Goal: Task Accomplishment & Management: Use online tool/utility

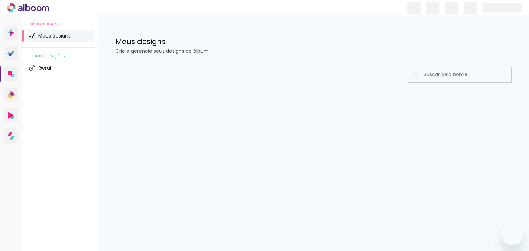
click at [344, 106] on quentale-app at bounding box center [264, 125] width 529 height 251
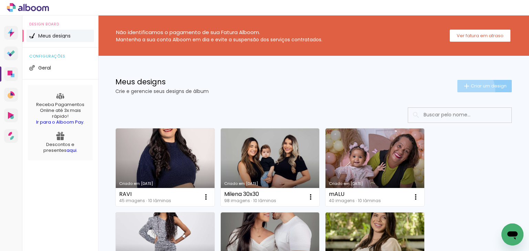
click at [464, 90] on paper-button "Criar um design" at bounding box center [484, 86] width 54 height 12
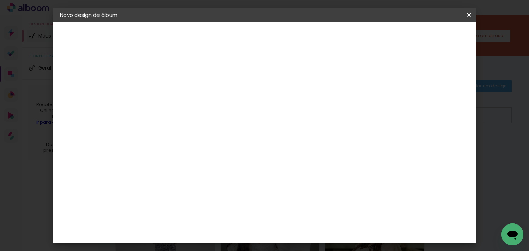
click at [173, 91] on input at bounding box center [173, 92] width 0 height 11
type input "BIANCA"
type paper-input "BIANCA"
click at [202, 26] on header "Informações Dê um título ao seu álbum. Avançar" at bounding box center [173, 42] width 60 height 41
click at [0, 0] on slot "Avançar" at bounding box center [0, 0] width 0 height 0
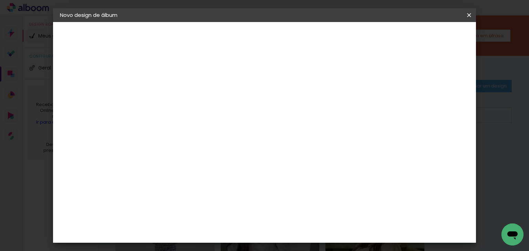
scroll to position [110, 0]
click at [183, 171] on div "ArtCollor" at bounding box center [180, 170] width 25 height 6
click at [183, 170] on div "ArtCollor" at bounding box center [180, 170] width 25 height 6
click at [0, 0] on slot "Avançar" at bounding box center [0, 0] width 0 height 0
drag, startPoint x: 264, startPoint y: 110, endPoint x: 262, endPoint y: 131, distance: 20.4
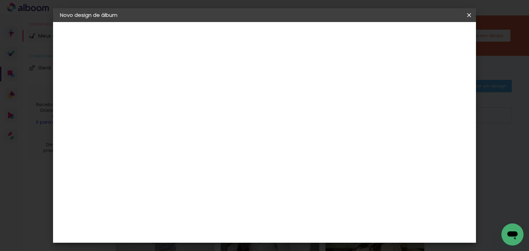
click at [199, 115] on input "text" at bounding box center [186, 120] width 27 height 11
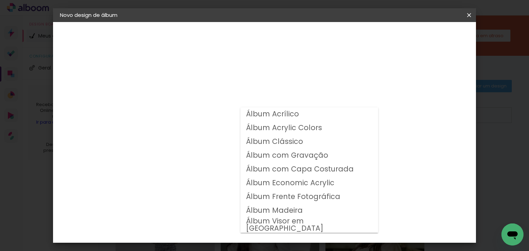
click at [0, 0] on slot "Álbum Clássico" at bounding box center [0, 0] width 0 height 0
type input "Álbum Clássico"
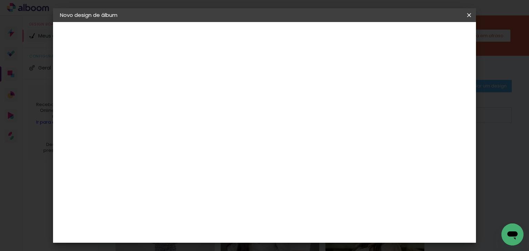
scroll to position [55, 0]
click at [219, 215] on span "20 × 20" at bounding box center [203, 222] width 32 height 14
click at [0, 0] on slot "Avançar" at bounding box center [0, 0] width 0 height 0
drag, startPoint x: 416, startPoint y: 74, endPoint x: 433, endPoint y: 52, distance: 27.8
click at [365, 74] on div "Mostrar sangria" at bounding box center [342, 74] width 46 height 9
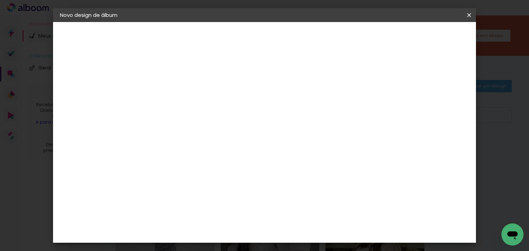
type paper-checkbox "on"
click at [358, 39] on span "Iniciar design" at bounding box center [341, 36] width 31 height 5
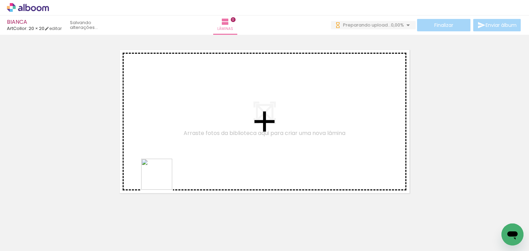
drag, startPoint x: 152, startPoint y: 233, endPoint x: 162, endPoint y: 179, distance: 54.6
click at [162, 179] on quentale-workspace at bounding box center [264, 125] width 529 height 251
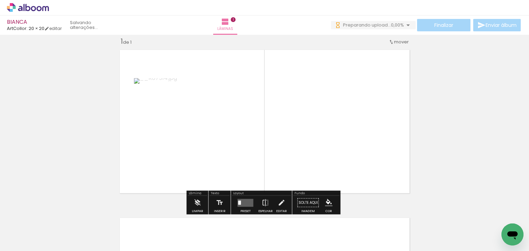
scroll to position [9, 0]
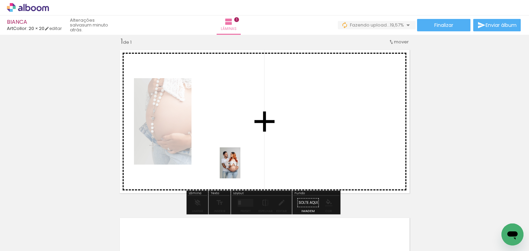
drag, startPoint x: 77, startPoint y: 227, endPoint x: 240, endPoint y: 168, distance: 174.0
click at [240, 168] on quentale-workspace at bounding box center [264, 125] width 529 height 251
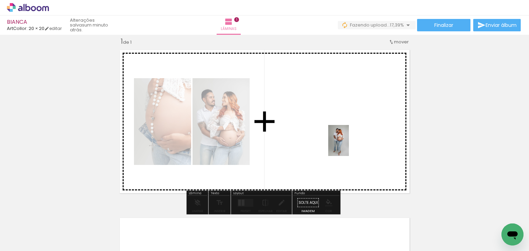
drag, startPoint x: 102, startPoint y: 234, endPoint x: 337, endPoint y: 142, distance: 252.7
click at [349, 146] on quentale-workspace at bounding box center [264, 125] width 529 height 251
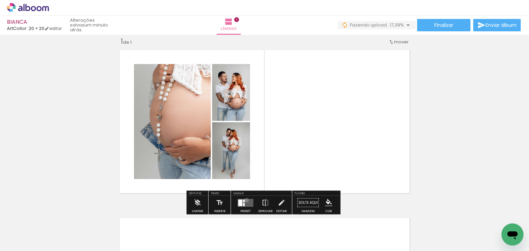
click at [245, 200] on quentale-layouter at bounding box center [246, 203] width 16 height 8
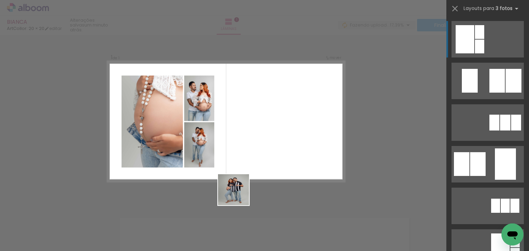
drag, startPoint x: 209, startPoint y: 220, endPoint x: 280, endPoint y: 150, distance: 99.6
click at [280, 150] on quentale-workspace at bounding box center [264, 125] width 529 height 251
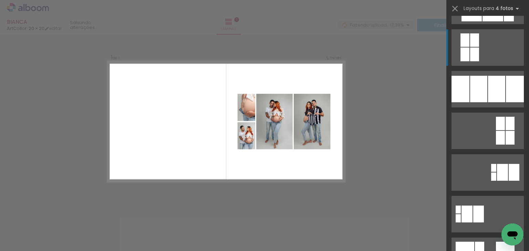
scroll to position [138, 0]
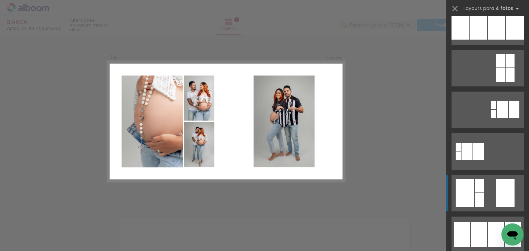
click at [483, 187] on quentale-layouter at bounding box center [487, 193] width 72 height 37
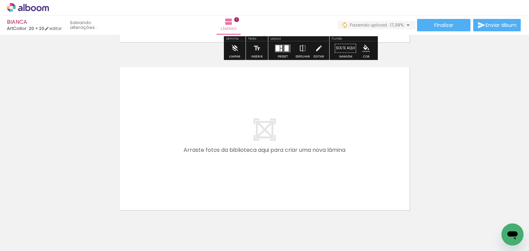
scroll to position [190, 0]
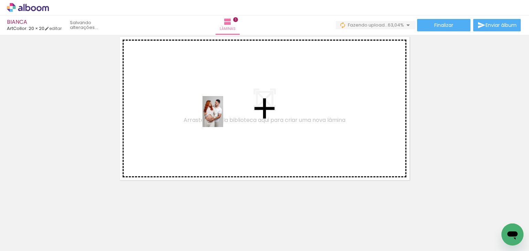
drag, startPoint x: 223, startPoint y: 238, endPoint x: 223, endPoint y: 117, distance: 121.2
click at [223, 117] on quentale-workspace at bounding box center [264, 125] width 529 height 251
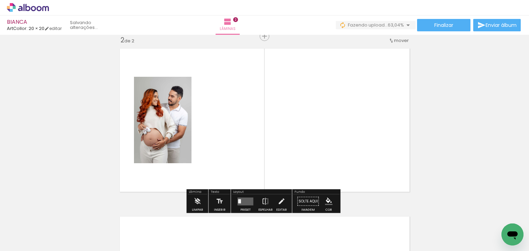
scroll to position [177, 0]
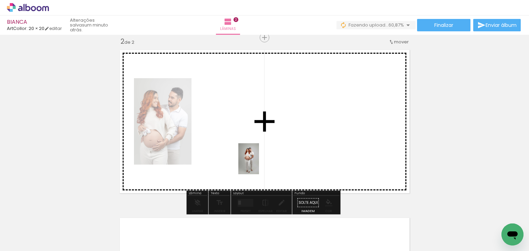
drag, startPoint x: 264, startPoint y: 229, endPoint x: 259, endPoint y: 164, distance: 64.9
click at [259, 164] on quentale-workspace at bounding box center [264, 125] width 529 height 251
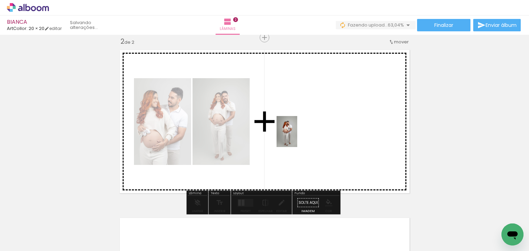
drag, startPoint x: 296, startPoint y: 214, endPoint x: 297, endPoint y: 137, distance: 76.8
click at [297, 137] on quentale-workspace at bounding box center [264, 125] width 529 height 251
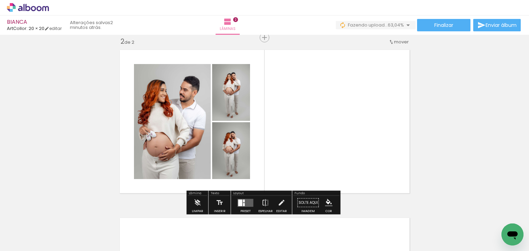
scroll to position [204, 0]
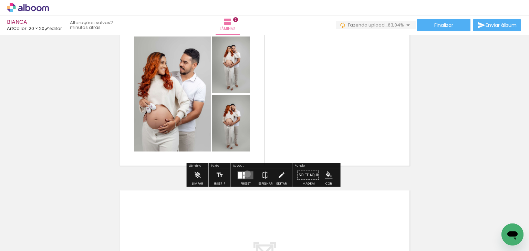
click at [246, 174] on quentale-layouter at bounding box center [246, 175] width 16 height 8
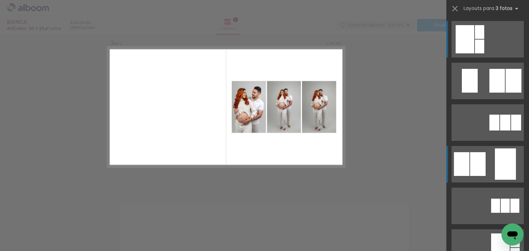
scroll to position [177, 0]
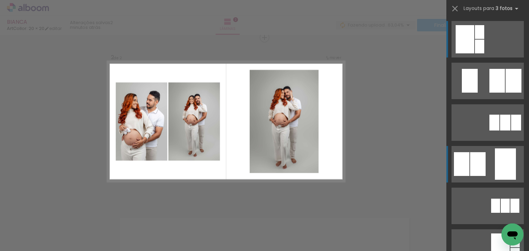
click at [482, 156] on div at bounding box center [477, 164] width 15 height 24
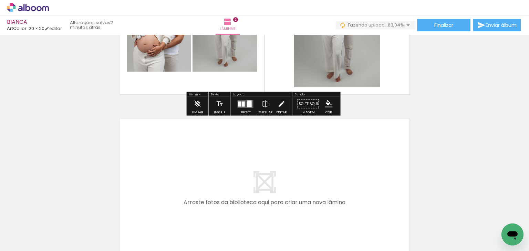
scroll to position [314, 0]
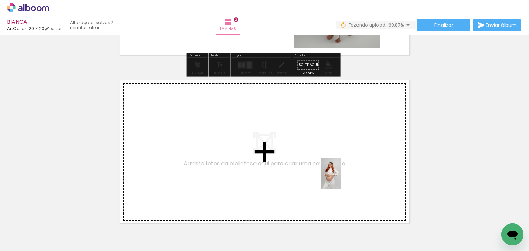
drag, startPoint x: 347, startPoint y: 222, endPoint x: 341, endPoint y: 178, distance: 43.8
click at [341, 178] on quentale-workspace at bounding box center [264, 125] width 529 height 251
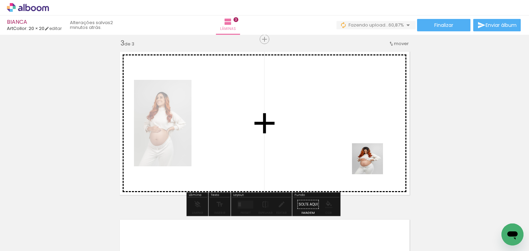
scroll to position [345, 0]
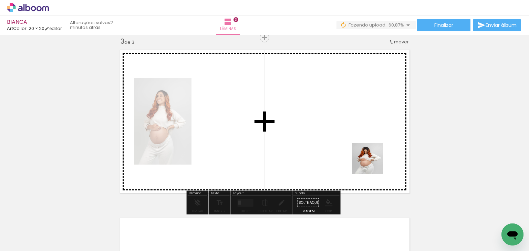
drag, startPoint x: 373, startPoint y: 164, endPoint x: 391, endPoint y: 201, distance: 41.6
click at [370, 155] on quentale-workspace at bounding box center [264, 125] width 529 height 251
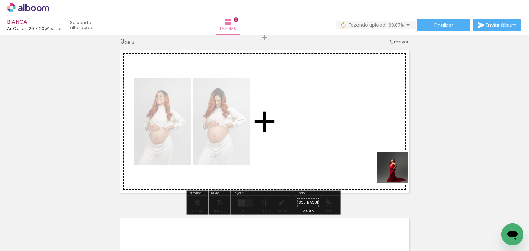
drag, startPoint x: 398, startPoint y: 173, endPoint x: 342, endPoint y: 163, distance: 57.0
click at [372, 120] on quentale-workspace at bounding box center [264, 125] width 529 height 251
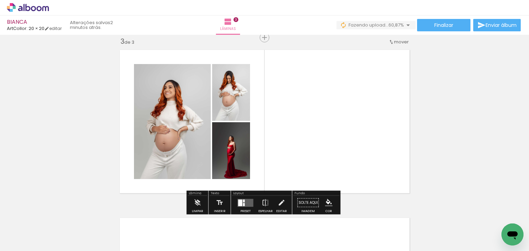
click at [247, 197] on div at bounding box center [245, 203] width 19 height 14
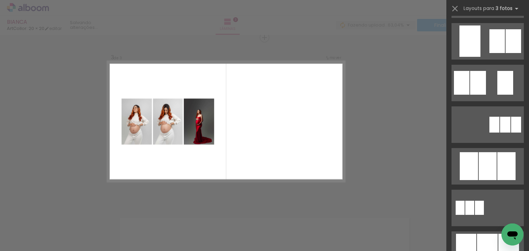
scroll to position [413, 0]
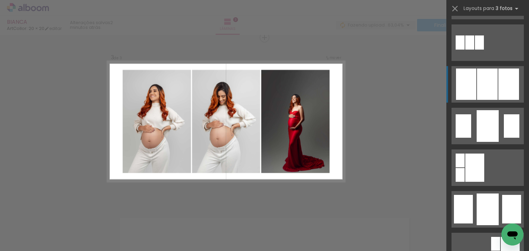
click at [494, 89] on div at bounding box center [487, 84] width 21 height 31
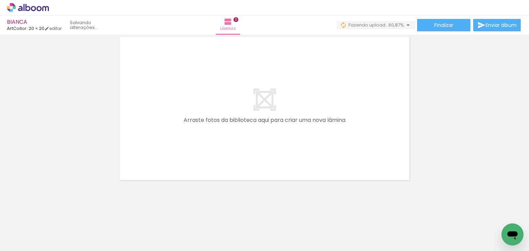
scroll to position [0, 321]
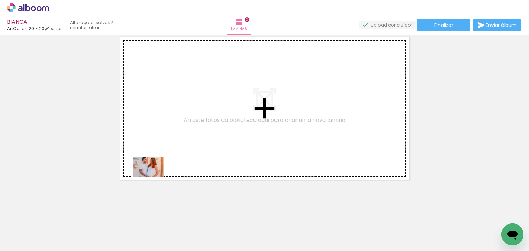
drag, startPoint x: 152, startPoint y: 233, endPoint x: 154, endPoint y: 177, distance: 55.5
click at [154, 177] on quentale-workspace at bounding box center [264, 125] width 529 height 251
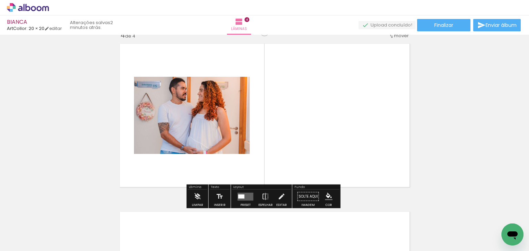
scroll to position [513, 0]
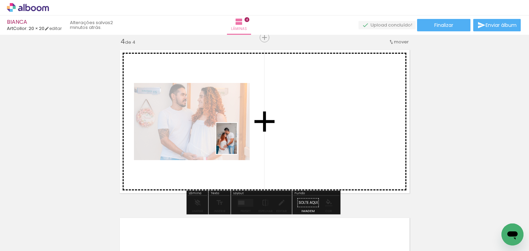
drag, startPoint x: 184, startPoint y: 240, endPoint x: 237, endPoint y: 144, distance: 109.9
click at [237, 144] on quentale-workspace at bounding box center [264, 125] width 529 height 251
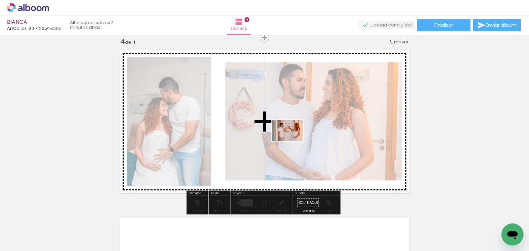
drag, startPoint x: 222, startPoint y: 231, endPoint x: 293, endPoint y: 141, distance: 114.8
click at [293, 141] on quentale-workspace at bounding box center [264, 125] width 529 height 251
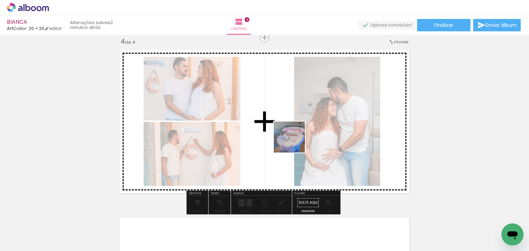
drag, startPoint x: 249, startPoint y: 237, endPoint x: 294, endPoint y: 142, distance: 104.9
click at [294, 142] on quentale-workspace at bounding box center [264, 125] width 529 height 251
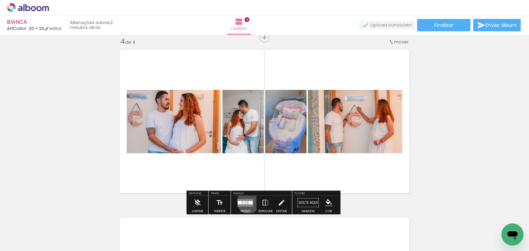
click at [248, 201] on div at bounding box center [250, 202] width 4 height 3
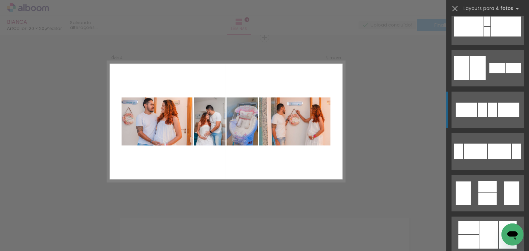
scroll to position [248, 0]
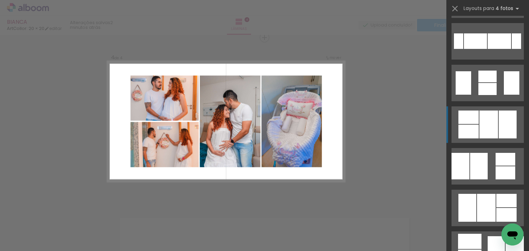
click at [479, 121] on div at bounding box center [488, 125] width 19 height 28
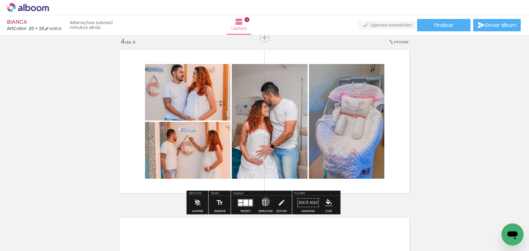
click at [264, 201] on iron-icon at bounding box center [266, 203] width 8 height 14
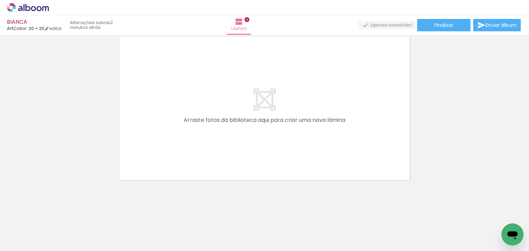
scroll to position [0, 493]
drag, startPoint x: 122, startPoint y: 229, endPoint x: 146, endPoint y: 186, distance: 49.7
click at [146, 185] on quentale-workspace at bounding box center [264, 125] width 529 height 251
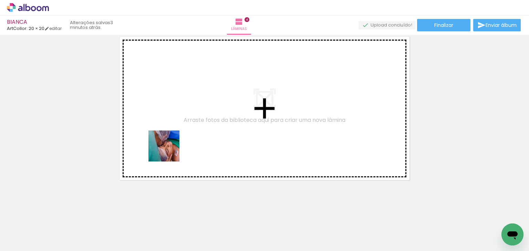
drag, startPoint x: 127, startPoint y: 220, endPoint x: 171, endPoint y: 148, distance: 84.3
click at [171, 148] on quentale-workspace at bounding box center [264, 125] width 529 height 251
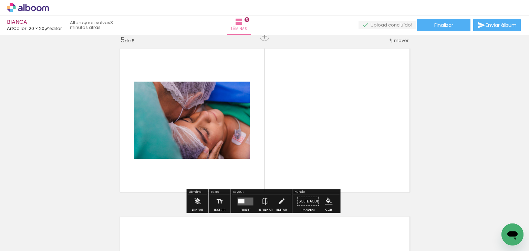
scroll to position [681, 0]
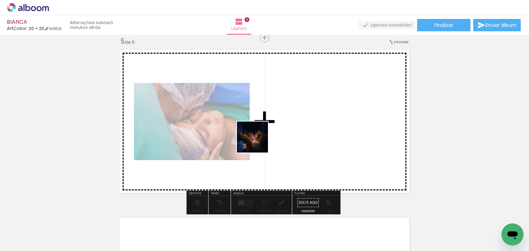
drag, startPoint x: 160, startPoint y: 227, endPoint x: 258, endPoint y: 142, distance: 129.6
click at [258, 142] on quentale-workspace at bounding box center [264, 125] width 529 height 251
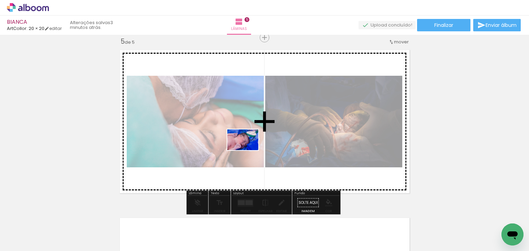
drag, startPoint x: 208, startPoint y: 236, endPoint x: 250, endPoint y: 144, distance: 101.4
click at [250, 144] on quentale-workspace at bounding box center [264, 125] width 529 height 251
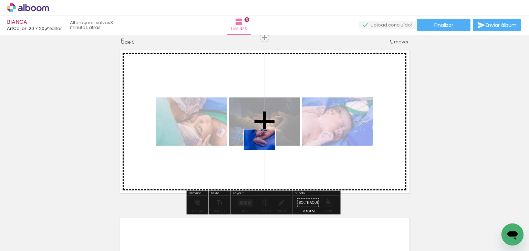
drag, startPoint x: 236, startPoint y: 233, endPoint x: 265, endPoint y: 150, distance: 88.1
click at [265, 150] on quentale-workspace at bounding box center [264, 125] width 529 height 251
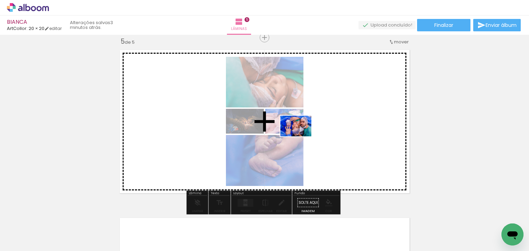
drag, startPoint x: 274, startPoint y: 226, endPoint x: 301, endPoint y: 136, distance: 93.6
click at [301, 136] on quentale-workspace at bounding box center [264, 125] width 529 height 251
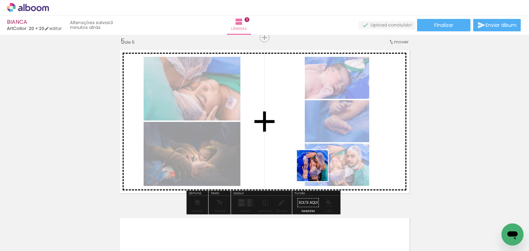
drag, startPoint x: 313, startPoint y: 236, endPoint x: 317, endPoint y: 171, distance: 64.9
click at [317, 171] on quentale-workspace at bounding box center [264, 125] width 529 height 251
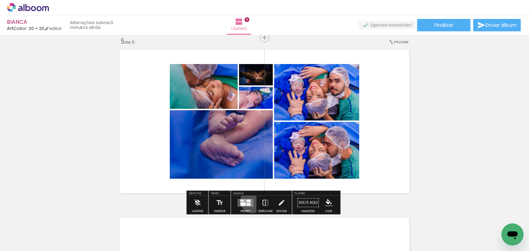
click at [251, 200] on quentale-layouter at bounding box center [246, 203] width 16 height 8
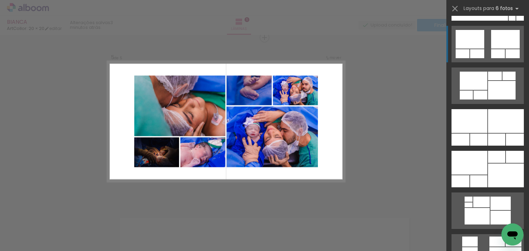
scroll to position [413, 0]
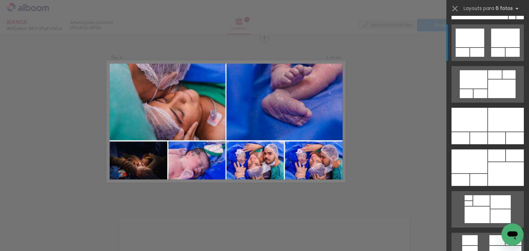
click at [488, 133] on div at bounding box center [496, 138] width 17 height 12
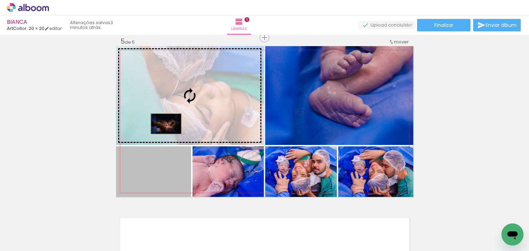
drag, startPoint x: 165, startPoint y: 173, endPoint x: 164, endPoint y: 124, distance: 49.3
click at [0, 0] on slot at bounding box center [0, 0] width 0 height 0
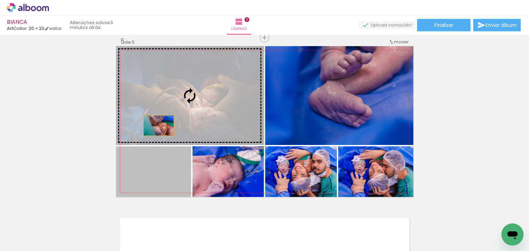
drag, startPoint x: 169, startPoint y: 184, endPoint x: 156, endPoint y: 122, distance: 63.8
click at [0, 0] on slot at bounding box center [0, 0] width 0 height 0
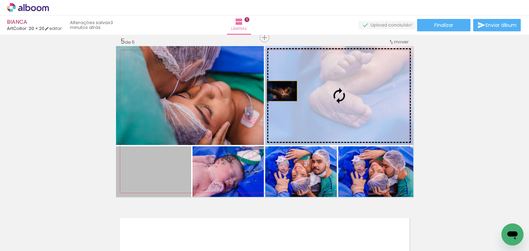
drag, startPoint x: 163, startPoint y: 174, endPoint x: 281, endPoint y: 90, distance: 145.2
click at [0, 0] on slot at bounding box center [0, 0] width 0 height 0
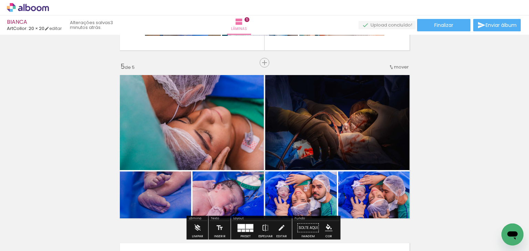
scroll to position [653, 0]
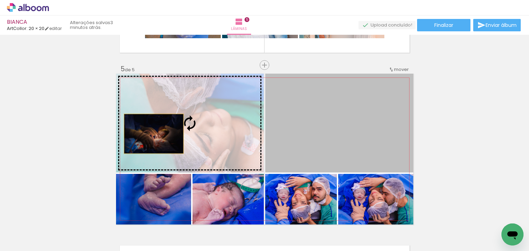
drag, startPoint x: 332, startPoint y: 125, endPoint x: 151, endPoint y: 134, distance: 181.3
click at [0, 0] on slot at bounding box center [0, 0] width 0 height 0
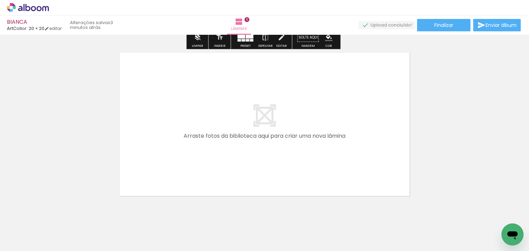
scroll to position [0, 615]
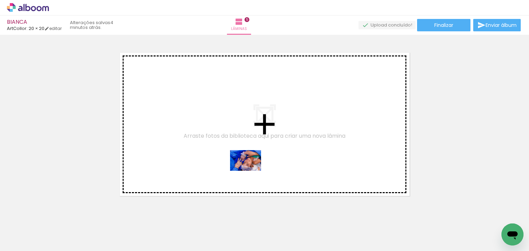
drag, startPoint x: 240, startPoint y: 230, endPoint x: 251, endPoint y: 171, distance: 59.9
click at [251, 171] on quentale-workspace at bounding box center [264, 125] width 529 height 251
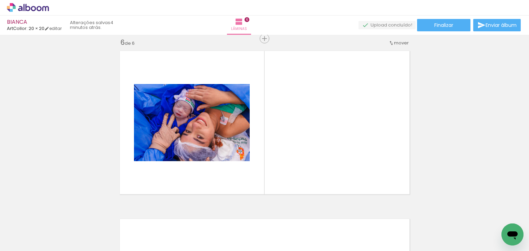
scroll to position [849, 0]
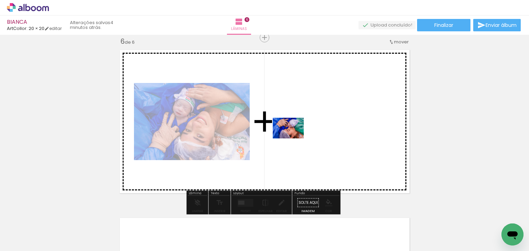
drag, startPoint x: 274, startPoint y: 230, endPoint x: 293, endPoint y: 138, distance: 93.2
click at [293, 138] on quentale-workspace at bounding box center [264, 125] width 529 height 251
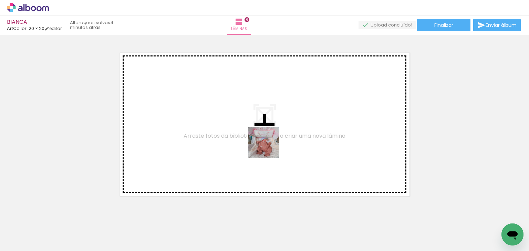
scroll to position [0, 809]
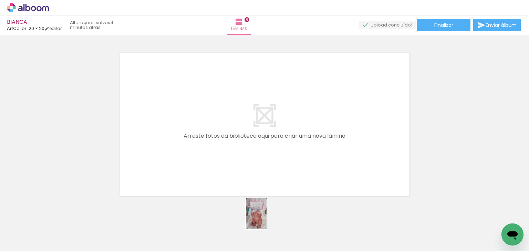
click at [267, 224] on div at bounding box center [262, 228] width 23 height 34
drag, startPoint x: 266, startPoint y: 228, endPoint x: 281, endPoint y: 190, distance: 40.4
click at [271, 177] on quentale-workspace at bounding box center [264, 125] width 529 height 251
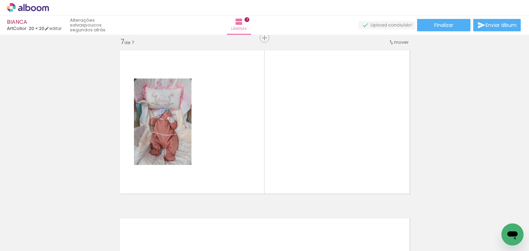
scroll to position [1017, 0]
drag, startPoint x: 307, startPoint y: 218, endPoint x: 328, endPoint y: 182, distance: 41.0
click at [314, 159] on quentale-workspace at bounding box center [264, 125] width 529 height 251
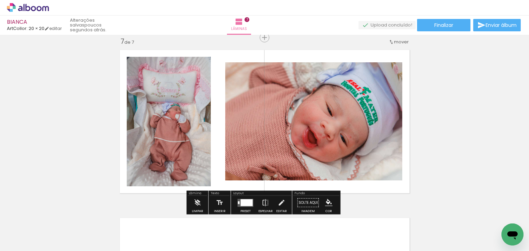
drag, startPoint x: 345, startPoint y: 226, endPoint x: 359, endPoint y: 195, distance: 34.5
click at [340, 157] on quentale-workspace at bounding box center [264, 125] width 529 height 251
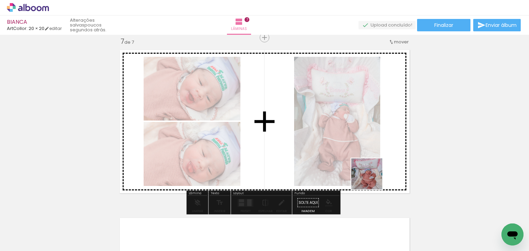
drag, startPoint x: 374, startPoint y: 229, endPoint x: 368, endPoint y: 167, distance: 61.9
click at [368, 167] on quentale-workspace at bounding box center [264, 125] width 529 height 251
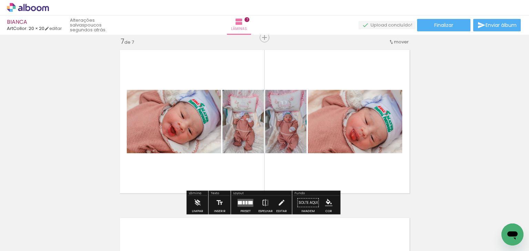
click at [248, 201] on div at bounding box center [250, 202] width 4 height 3
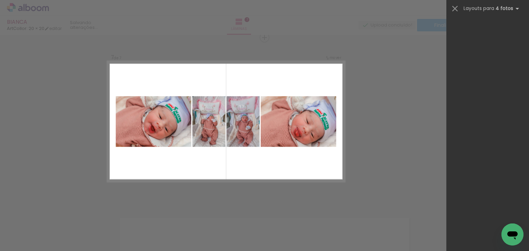
scroll to position [0, 0]
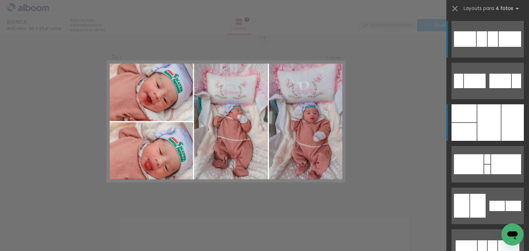
click at [492, 129] on div at bounding box center [488, 122] width 23 height 37
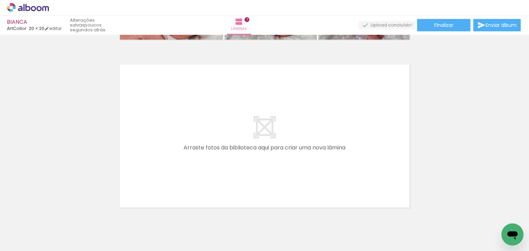
scroll to position [1198, 0]
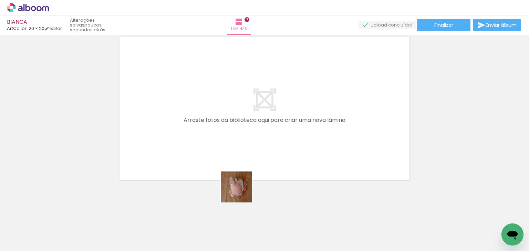
drag, startPoint x: 237, startPoint y: 234, endPoint x: 249, endPoint y: 166, distance: 69.2
click at [246, 142] on quentale-workspace at bounding box center [264, 125] width 529 height 251
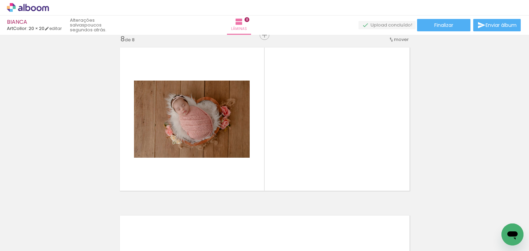
scroll to position [1185, 0]
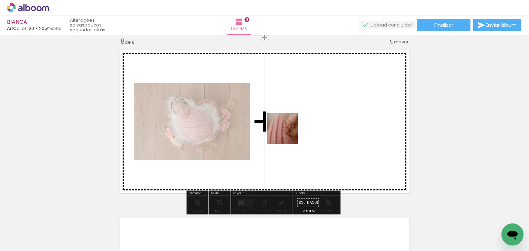
drag, startPoint x: 267, startPoint y: 225, endPoint x: 295, endPoint y: 190, distance: 44.5
click at [288, 131] on quentale-workspace at bounding box center [264, 125] width 529 height 251
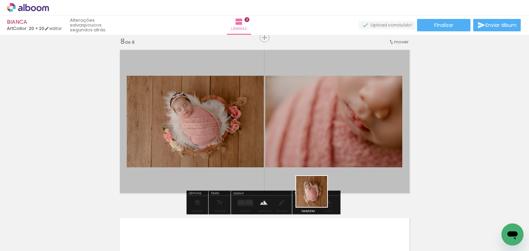
drag, startPoint x: 312, startPoint y: 219, endPoint x: 350, endPoint y: 216, distance: 37.4
click at [322, 147] on quentale-workspace at bounding box center [264, 125] width 529 height 251
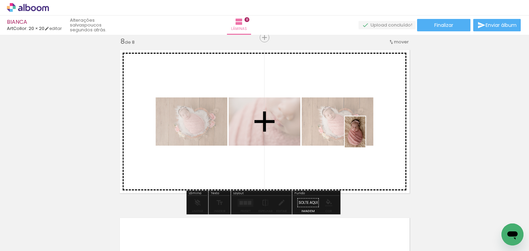
drag, startPoint x: 351, startPoint y: 227, endPoint x: 365, endPoint y: 137, distance: 91.3
click at [365, 137] on quentale-workspace at bounding box center [264, 125] width 529 height 251
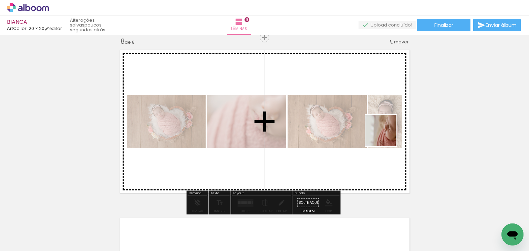
drag, startPoint x: 386, startPoint y: 220, endPoint x: 386, endPoint y: 135, distance: 85.4
click at [386, 135] on quentale-workspace at bounding box center [264, 125] width 529 height 251
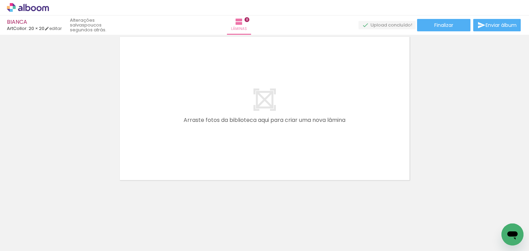
scroll to position [0, 1303]
drag, startPoint x: 368, startPoint y: 166, endPoint x: 400, endPoint y: 188, distance: 38.6
click at [350, 150] on quentale-workspace at bounding box center [264, 125] width 529 height 251
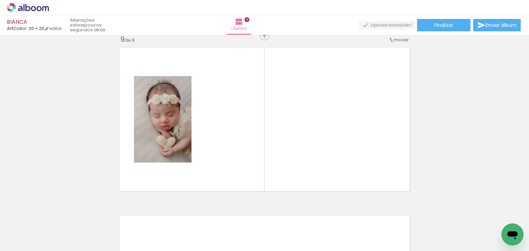
scroll to position [1353, 0]
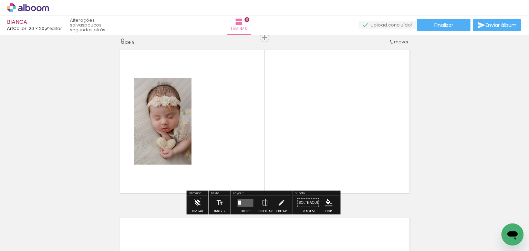
click at [200, 198] on iron-icon at bounding box center [198, 203] width 8 height 14
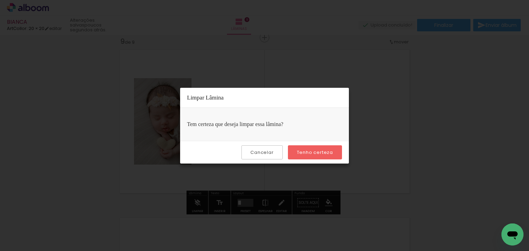
click at [0, 0] on slot "Tenho certeza" at bounding box center [0, 0] width 0 height 0
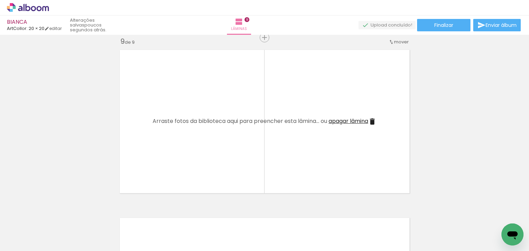
scroll to position [0, 1120]
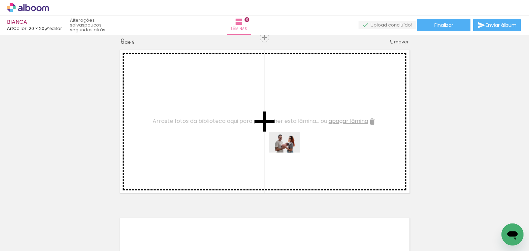
drag, startPoint x: 298, startPoint y: 230, endPoint x: 290, endPoint y: 153, distance: 77.5
click at [290, 153] on quentale-workspace at bounding box center [264, 125] width 529 height 251
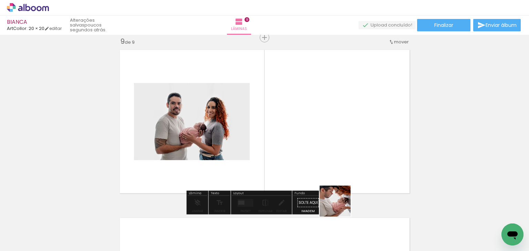
drag, startPoint x: 341, startPoint y: 231, endPoint x: 378, endPoint y: 235, distance: 37.4
click at [343, 174] on quentale-workspace at bounding box center [264, 125] width 529 height 251
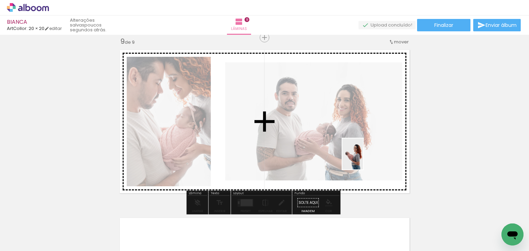
drag, startPoint x: 385, startPoint y: 236, endPoint x: 363, endPoint y: 159, distance: 79.7
click at [363, 159] on quentale-workspace at bounding box center [264, 125] width 529 height 251
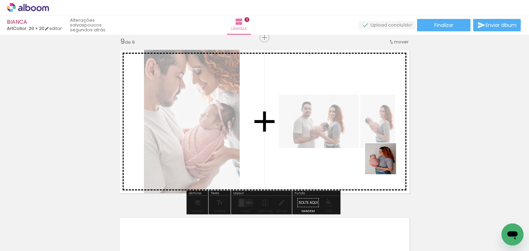
drag, startPoint x: 414, startPoint y: 216, endPoint x: 375, endPoint y: 150, distance: 76.6
click at [375, 150] on quentale-workspace at bounding box center [264, 125] width 529 height 251
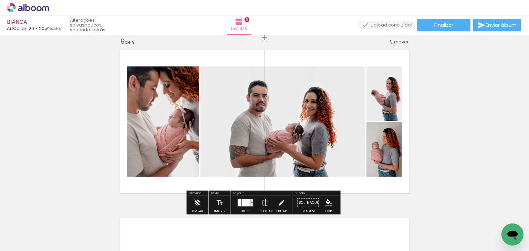
scroll to position [0, 1303]
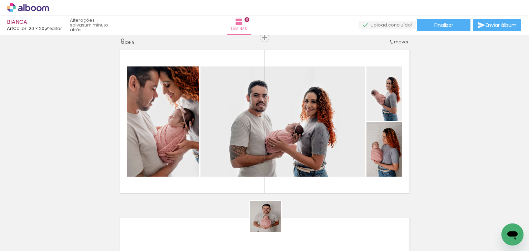
drag, startPoint x: 270, startPoint y: 230, endPoint x: 307, endPoint y: 211, distance: 41.3
click at [279, 159] on quentale-workspace at bounding box center [264, 125] width 529 height 251
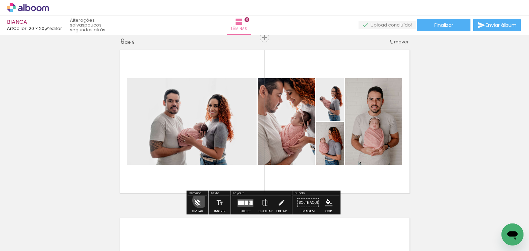
click at [200, 200] on iron-icon at bounding box center [198, 203] width 8 height 14
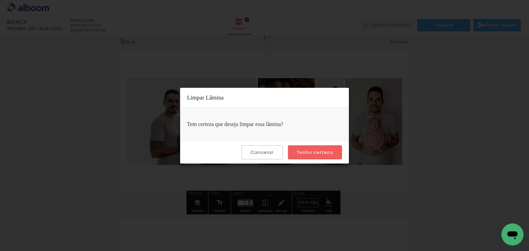
click at [319, 145] on div "Cancelar Tenho certeza" at bounding box center [264, 152] width 169 height 23
drag, startPoint x: 317, startPoint y: 149, endPoint x: 368, endPoint y: 208, distance: 77.8
click at [0, 0] on slot "Tenho certeza" at bounding box center [0, 0] width 0 height 0
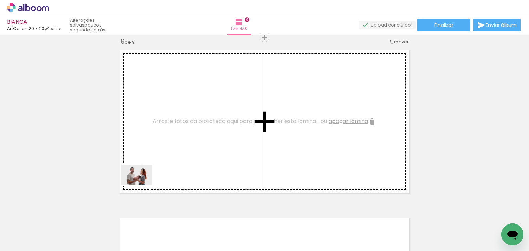
drag, startPoint x: 117, startPoint y: 224, endPoint x: 149, endPoint y: 200, distance: 39.6
click at [151, 160] on quentale-workspace at bounding box center [264, 125] width 529 height 251
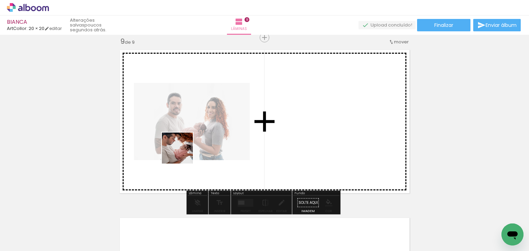
drag, startPoint x: 162, startPoint y: 232, endPoint x: 193, endPoint y: 217, distance: 34.7
click at [184, 153] on quentale-workspace at bounding box center [264, 125] width 529 height 251
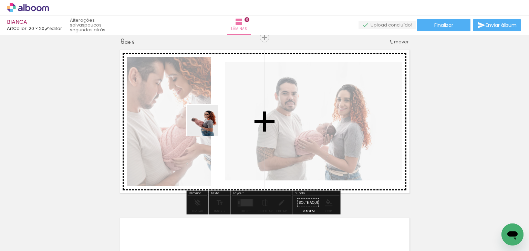
drag, startPoint x: 208, startPoint y: 125, endPoint x: 240, endPoint y: 220, distance: 99.6
click at [208, 126] on quentale-workspace at bounding box center [264, 125] width 529 height 251
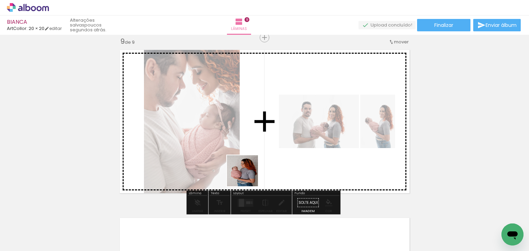
drag, startPoint x: 248, startPoint y: 176, endPoint x: 281, endPoint y: 218, distance: 53.2
click at [253, 147] on quentale-workspace at bounding box center [264, 125] width 529 height 251
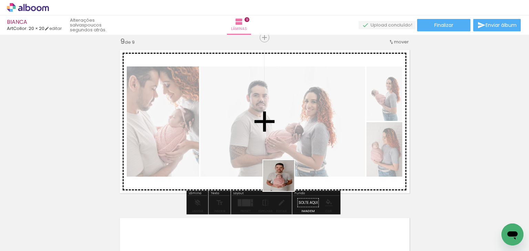
drag, startPoint x: 284, startPoint y: 181, endPoint x: 287, endPoint y: 156, distance: 24.9
click at [287, 156] on quentale-workspace at bounding box center [264, 125] width 529 height 251
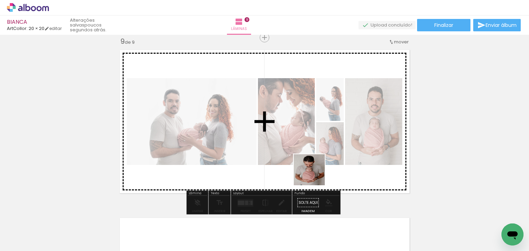
drag, startPoint x: 311, startPoint y: 218, endPoint x: 314, endPoint y: 175, distance: 43.2
click at [314, 175] on quentale-workspace at bounding box center [264, 125] width 529 height 251
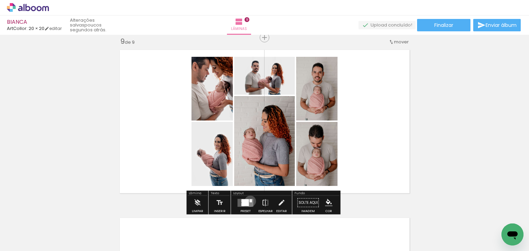
click at [250, 201] on div at bounding box center [251, 200] width 2 height 3
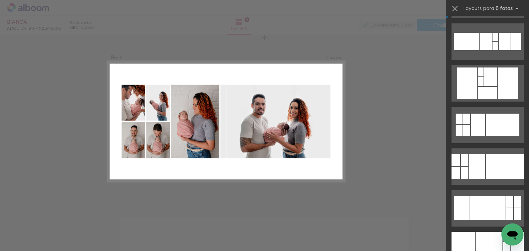
scroll to position [1873, 0]
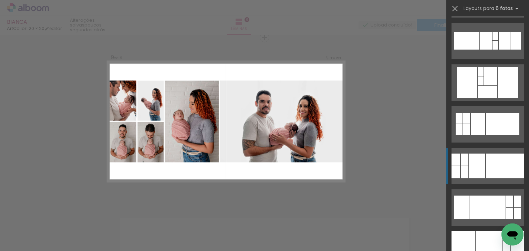
click at [486, 163] on div at bounding box center [505, 166] width 38 height 25
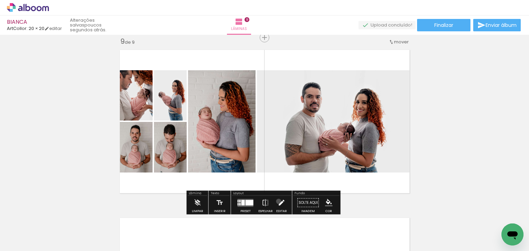
drag, startPoint x: 277, startPoint y: 201, endPoint x: 329, endPoint y: 128, distance: 89.1
click at [278, 201] on iron-icon at bounding box center [282, 203] width 8 height 14
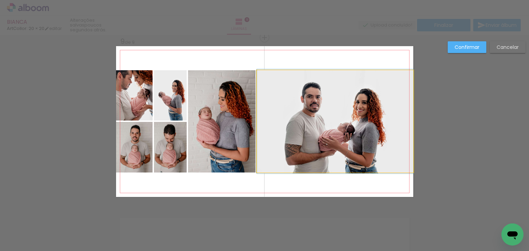
click at [329, 128] on quentale-photo at bounding box center [335, 121] width 156 height 102
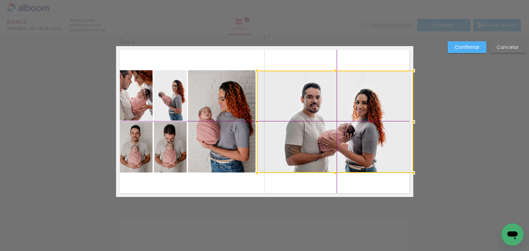
drag, startPoint x: 339, startPoint y: 101, endPoint x: 286, endPoint y: 113, distance: 54.2
click at [354, 86] on div at bounding box center [335, 122] width 156 height 102
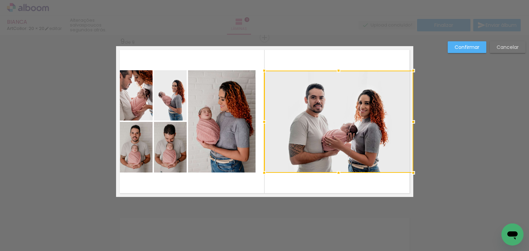
drag, startPoint x: 255, startPoint y: 123, endPoint x: 247, endPoint y: 119, distance: 9.0
click at [247, 119] on album-spread "9 de 9" at bounding box center [264, 121] width 297 height 151
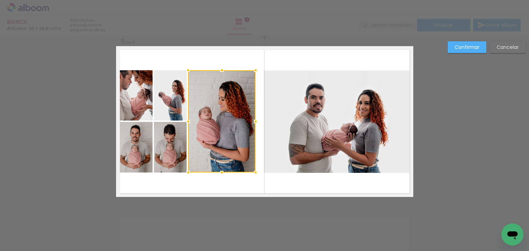
click at [327, 71] on quentale-photo at bounding box center [338, 122] width 149 height 102
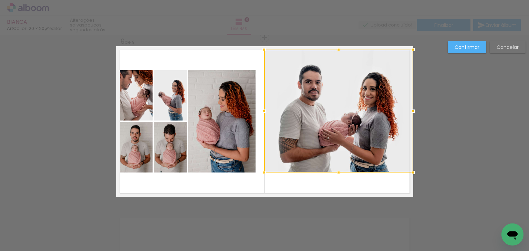
drag, startPoint x: 337, startPoint y: 66, endPoint x: 338, endPoint y: 43, distance: 23.1
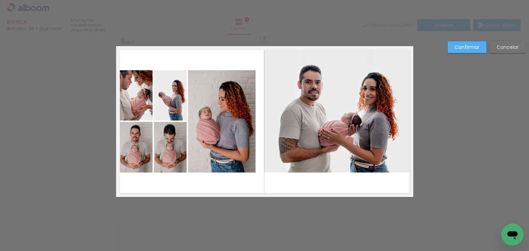
click at [330, 164] on quentale-photo at bounding box center [338, 111] width 149 height 123
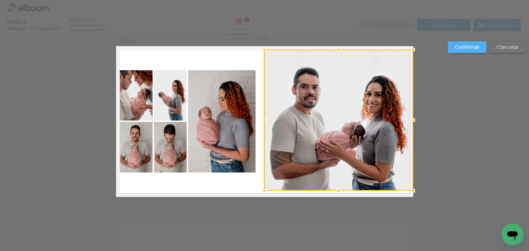
drag, startPoint x: 335, startPoint y: 185, endPoint x: 336, endPoint y: 212, distance: 27.6
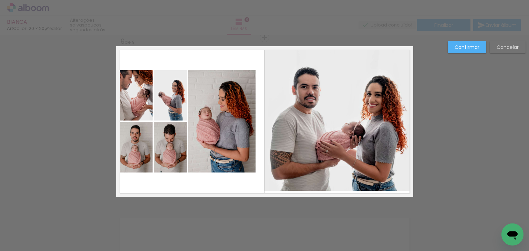
click at [335, 174] on quentale-photo at bounding box center [338, 120] width 149 height 141
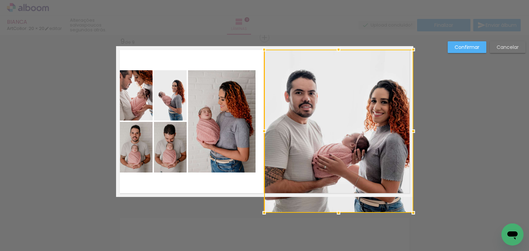
drag, startPoint x: 337, startPoint y: 190, endPoint x: 405, endPoint y: 166, distance: 71.9
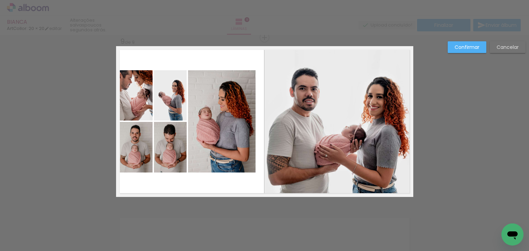
click at [0, 0] on slot "Confirmar" at bounding box center [0, 0] width 0 height 0
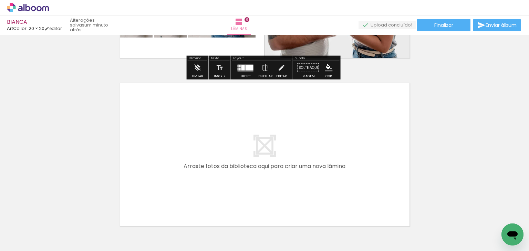
scroll to position [1534, 0]
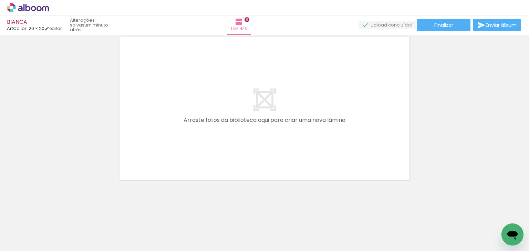
drag, startPoint x: 351, startPoint y: 226, endPoint x: 369, endPoint y: 189, distance: 40.8
click at [347, 140] on quentale-workspace at bounding box center [264, 125] width 529 height 251
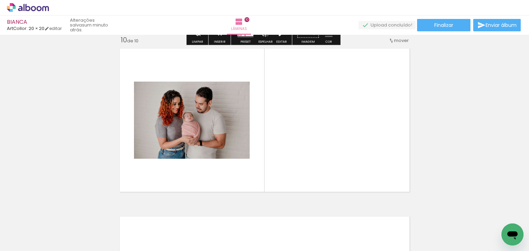
scroll to position [1521, 0]
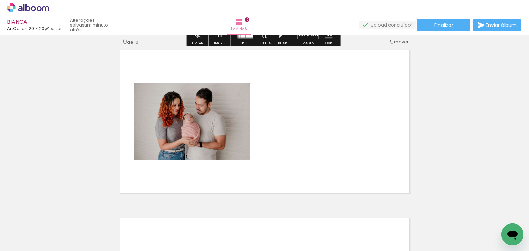
drag, startPoint x: 381, startPoint y: 219, endPoint x: 368, endPoint y: 136, distance: 84.3
click at [368, 136] on quentale-workspace at bounding box center [264, 125] width 529 height 251
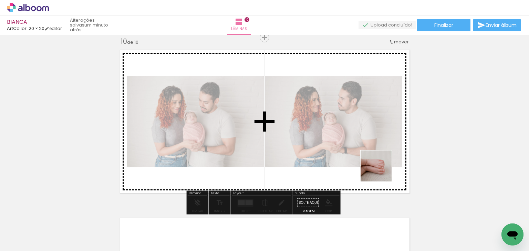
drag, startPoint x: 496, startPoint y: 222, endPoint x: 381, endPoint y: 171, distance: 125.2
click at [381, 171] on quentale-workspace at bounding box center [264, 125] width 529 height 251
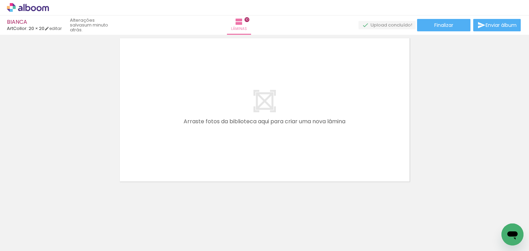
scroll to position [1702, 0]
click at [456, 29] on paper-button "Finalizar" at bounding box center [443, 25] width 53 height 12
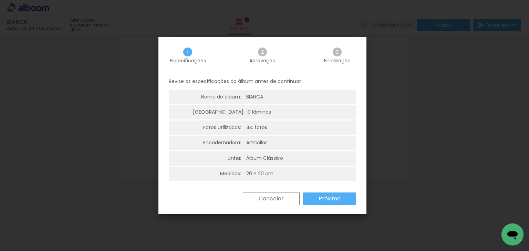
click at [0, 0] on slot "Próximo" at bounding box center [0, 0] width 0 height 0
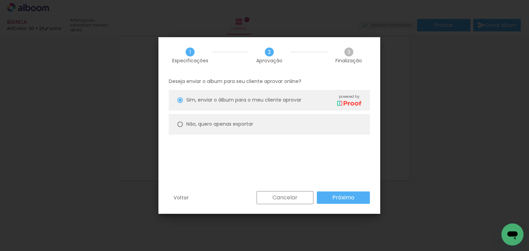
click at [280, 124] on paper-radio-button "Não, quero apenas exportar" at bounding box center [269, 124] width 201 height 21
type paper-radio-button "on"
click at [333, 192] on paper-button "Próximo" at bounding box center [343, 197] width 53 height 12
type input "Alta, 300 DPI"
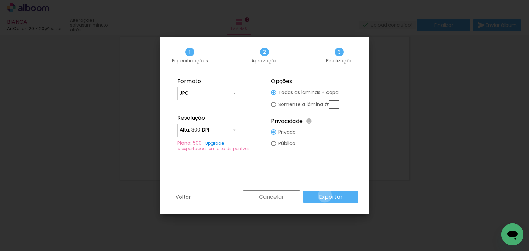
click at [0, 0] on slot "Exportar" at bounding box center [0, 0] width 0 height 0
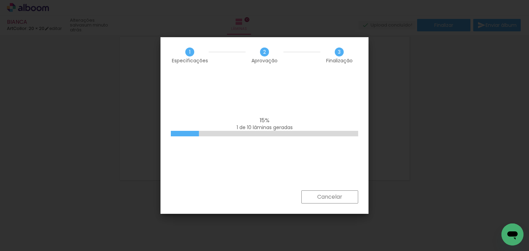
scroll to position [0, 1303]
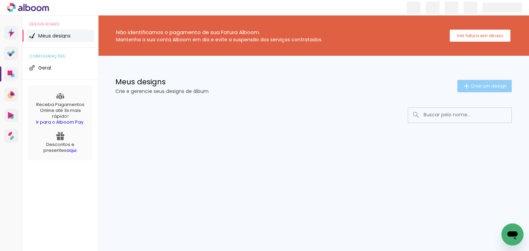
click at [486, 84] on span "Criar um design" at bounding box center [489, 86] width 36 height 4
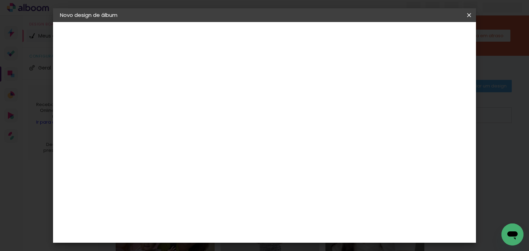
click at [173, 92] on input at bounding box center [173, 92] width 0 height 11
type input "edinalva oliviera"
type paper-input "edinalva oliviera"
click at [0, 0] on slot "Avançar" at bounding box center [0, 0] width 0 height 0
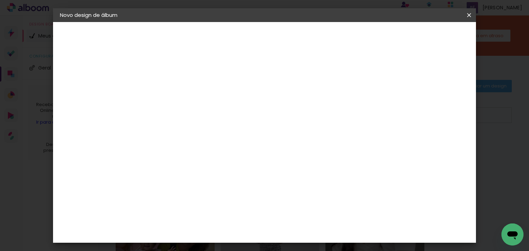
click at [193, 219] on paper-item "ArtCollor" at bounding box center [190, 225] width 74 height 15
click at [0, 0] on slot "Avançar" at bounding box center [0, 0] width 0 height 0
click at [227, 103] on div "Opções disponíveis Álbum Acrílico Álbum Acrylic Colors Álbum Clássico Álbum com…" at bounding box center [190, 131] width 74 height 129
click at [199, 115] on input "text" at bounding box center [186, 120] width 27 height 11
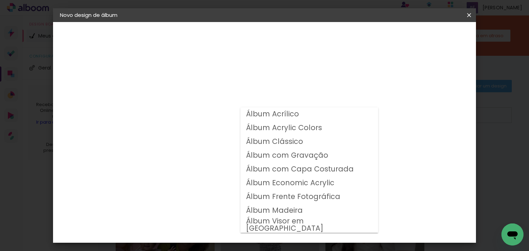
click at [0, 0] on slot "Álbum Clássico" at bounding box center [0, 0] width 0 height 0
type input "Álbum Clássico"
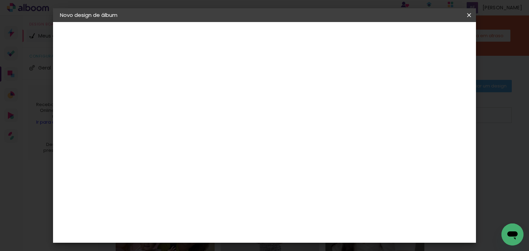
scroll to position [83, 0]
click at [219, 188] on span "20 × 20" at bounding box center [203, 195] width 32 height 14
click at [295, 44] on header "Modelo Escolha o modelo do álbum. Voltar Avançar" at bounding box center [219, 42] width 153 height 41
click at [285, 40] on paper-button "Avançar" at bounding box center [268, 37] width 34 height 12
click at [365, 69] on div "mm Mostrar sangria" at bounding box center [259, 74] width 212 height 15
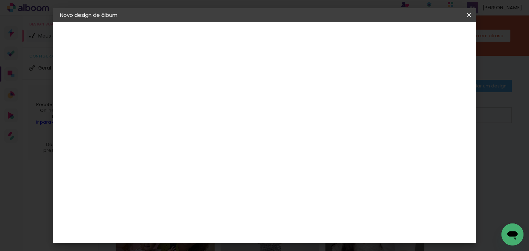
click at [375, 44] on header "Revisão Verifique as configurações do seu álbum. Voltar Iniciar design" at bounding box center [259, 39] width 232 height 35
click at [365, 40] on paper-button "Iniciar design" at bounding box center [342, 37] width 45 height 12
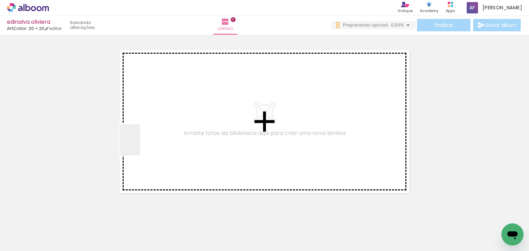
drag, startPoint x: 63, startPoint y: 230, endPoint x: 142, endPoint y: 176, distance: 95.8
click at [152, 132] on quentale-workspace at bounding box center [264, 125] width 529 height 251
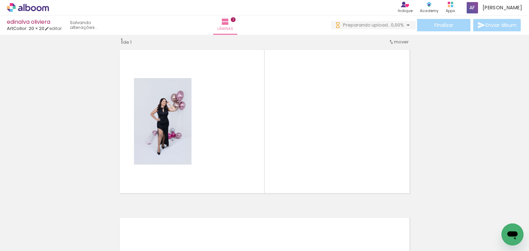
scroll to position [9, 0]
drag, startPoint x: 118, startPoint y: 228, endPoint x: 154, endPoint y: 153, distance: 83.9
click at [154, 153] on quentale-workspace at bounding box center [264, 125] width 529 height 251
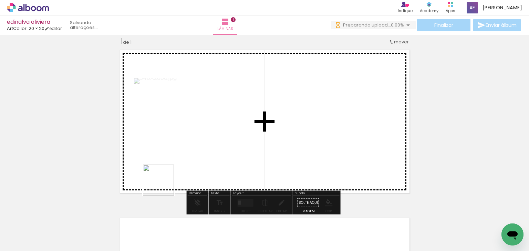
drag, startPoint x: 159, startPoint y: 196, endPoint x: 168, endPoint y: 169, distance: 28.2
click at [168, 169] on quentale-workspace at bounding box center [264, 125] width 529 height 251
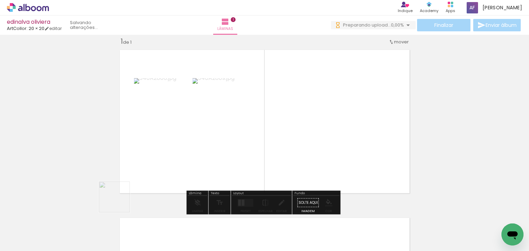
drag, startPoint x: 112, startPoint y: 230, endPoint x: 119, endPoint y: 201, distance: 29.3
click at [119, 201] on quentale-workspace at bounding box center [264, 125] width 529 height 251
drag, startPoint x: 94, startPoint y: 201, endPoint x: 194, endPoint y: 117, distance: 130.2
click at [197, 101] on quentale-workspace at bounding box center [264, 125] width 529 height 251
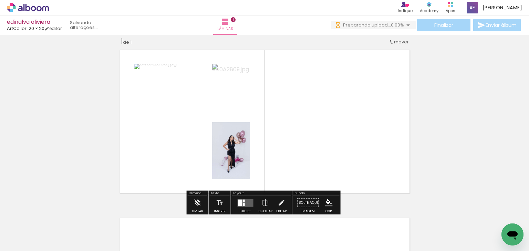
drag, startPoint x: 219, startPoint y: 177, endPoint x: 241, endPoint y: 151, distance: 34.2
click at [238, 130] on quentale-workspace at bounding box center [264, 125] width 529 height 251
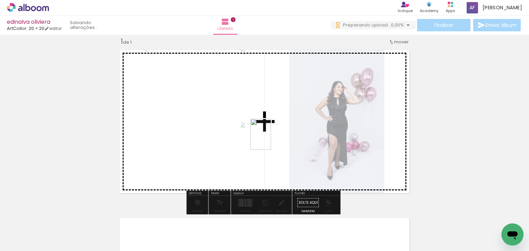
drag, startPoint x: 242, startPoint y: 212, endPoint x: 271, endPoint y: 139, distance: 77.8
click at [271, 139] on quentale-workspace at bounding box center [264, 125] width 529 height 251
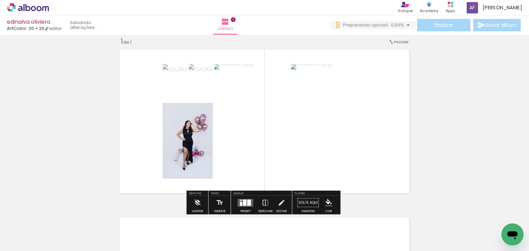
drag, startPoint x: 247, startPoint y: 202, endPoint x: 313, endPoint y: 175, distance: 71.4
click at [248, 201] on div at bounding box center [249, 202] width 4 height 6
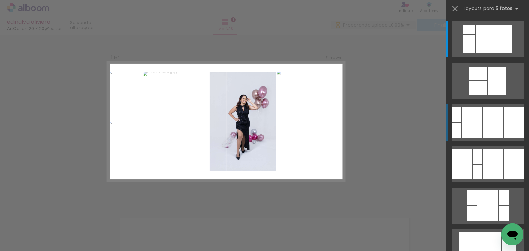
click at [490, 126] on div at bounding box center [493, 122] width 20 height 30
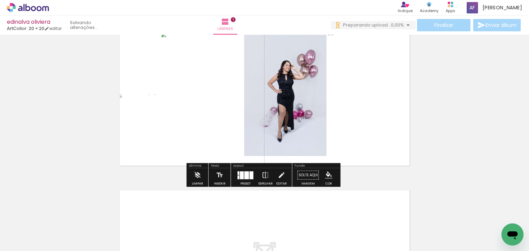
scroll to position [0, 0]
click at [250, 175] on div at bounding box center [252, 175] width 4 height 8
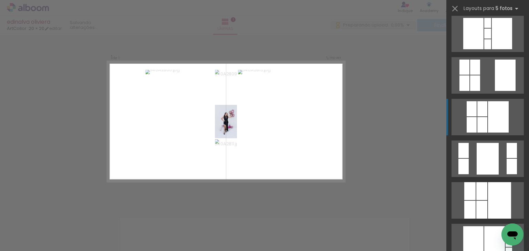
scroll to position [415, 0]
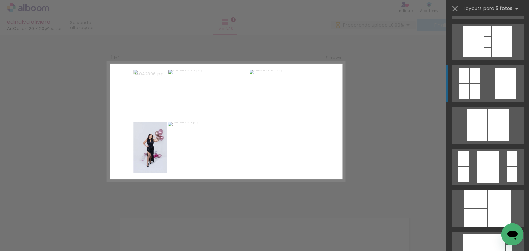
click at [477, 82] on div at bounding box center [475, 75] width 10 height 15
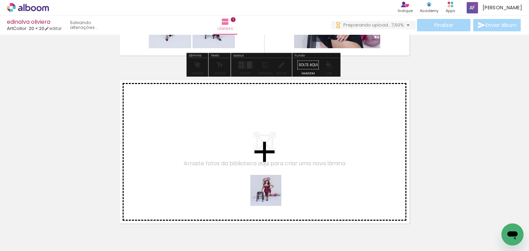
drag, startPoint x: 265, startPoint y: 233, endPoint x: 294, endPoint y: 219, distance: 32.7
click at [274, 191] on quentale-workspace at bounding box center [264, 125] width 529 height 251
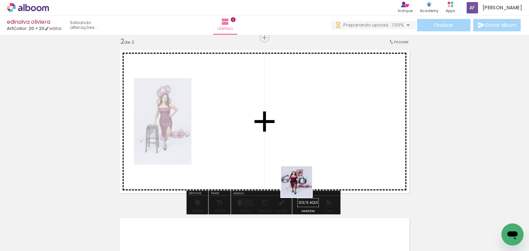
drag, startPoint x: 302, startPoint y: 235, endPoint x: 319, endPoint y: 196, distance: 41.8
click at [301, 176] on quentale-workspace at bounding box center [264, 125] width 529 height 251
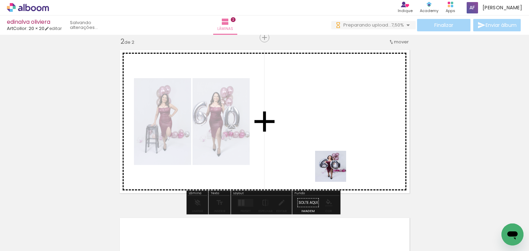
drag, startPoint x: 339, startPoint y: 230, endPoint x: 340, endPoint y: 178, distance: 52.0
click at [335, 170] on quentale-workspace at bounding box center [264, 125] width 529 height 251
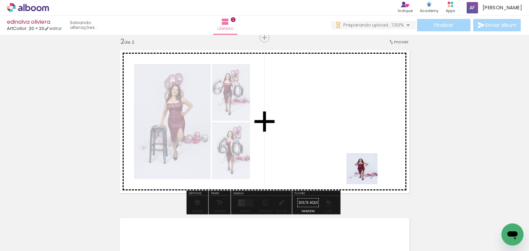
drag, startPoint x: 379, startPoint y: 233, endPoint x: 367, endPoint y: 174, distance: 60.9
click at [367, 174] on quentale-workspace at bounding box center [264, 125] width 529 height 251
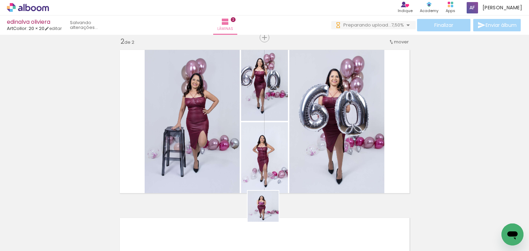
drag, startPoint x: 263, startPoint y: 222, endPoint x: 292, endPoint y: 194, distance: 39.9
click at [285, 175] on quentale-workspace at bounding box center [264, 125] width 529 height 251
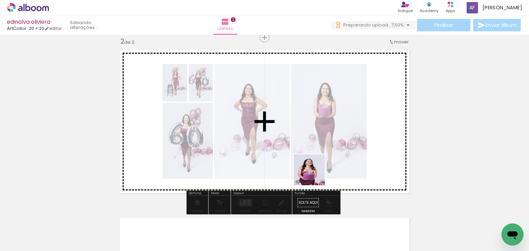
drag, startPoint x: 314, startPoint y: 175, endPoint x: 318, endPoint y: 165, distance: 10.4
click at [318, 165] on quentale-workspace at bounding box center [264, 125] width 529 height 251
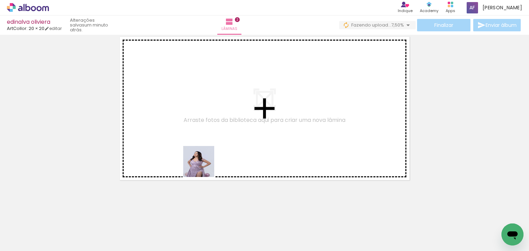
drag, startPoint x: 194, startPoint y: 232, endPoint x: 214, endPoint y: 158, distance: 76.6
click at [208, 142] on quentale-workspace at bounding box center [264, 125] width 529 height 251
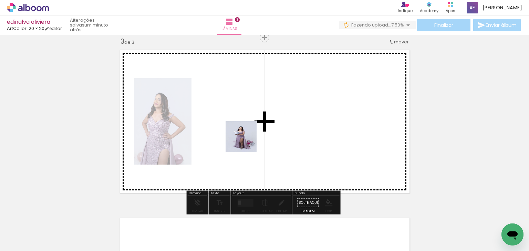
drag, startPoint x: 226, startPoint y: 216, endPoint x: 246, endPoint y: 142, distance: 77.0
click at [246, 142] on quentale-workspace at bounding box center [264, 125] width 529 height 251
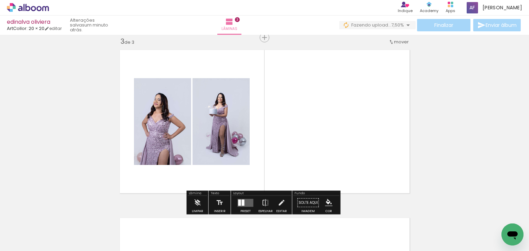
drag, startPoint x: 271, startPoint y: 222, endPoint x: 300, endPoint y: 195, distance: 39.2
click at [292, 141] on quentale-workspace at bounding box center [264, 125] width 529 height 251
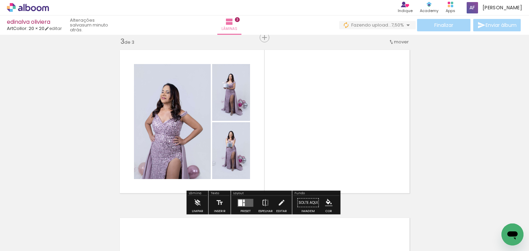
drag, startPoint x: 306, startPoint y: 222, endPoint x: 324, endPoint y: 119, distance: 104.5
click at [319, 134] on quentale-workspace at bounding box center [264, 125] width 529 height 251
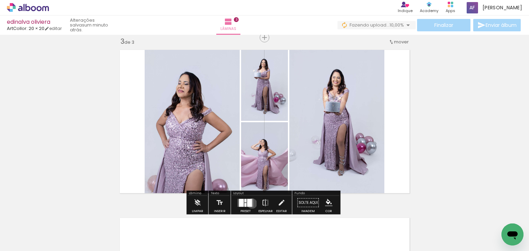
click at [250, 203] on quentale-layouter at bounding box center [246, 203] width 16 height 8
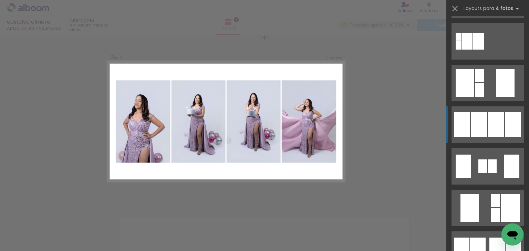
click at [493, 121] on div at bounding box center [496, 124] width 17 height 25
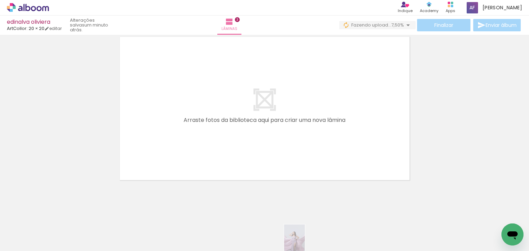
drag, startPoint x: 289, startPoint y: 247, endPoint x: 305, endPoint y: 245, distance: 15.6
click at [305, 245] on quentale-thumb at bounding box center [299, 228] width 39 height 40
drag, startPoint x: 186, startPoint y: 233, endPoint x: 202, endPoint y: 195, distance: 40.9
click at [195, 177] on quentale-workspace at bounding box center [264, 125] width 529 height 251
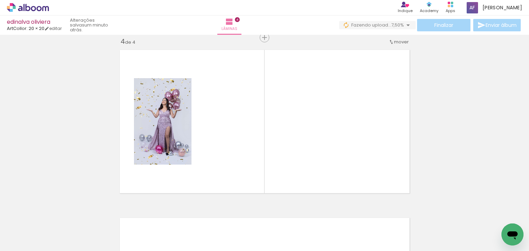
drag, startPoint x: 209, startPoint y: 223, endPoint x: 229, endPoint y: 188, distance: 39.5
click at [221, 175] on quentale-workspace at bounding box center [264, 125] width 529 height 251
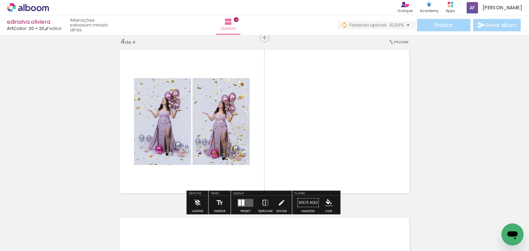
drag, startPoint x: 249, startPoint y: 236, endPoint x: 259, endPoint y: 154, distance: 82.2
click at [258, 154] on quentale-workspace at bounding box center [264, 125] width 529 height 251
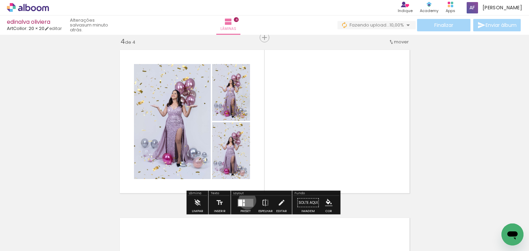
click at [246, 200] on quentale-layouter at bounding box center [246, 203] width 16 height 8
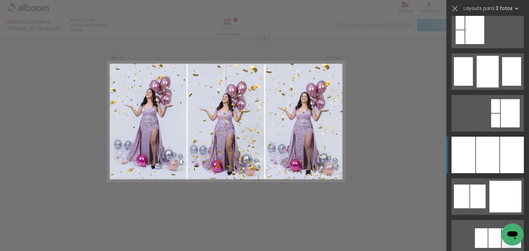
click at [484, 147] on div at bounding box center [487, 155] width 23 height 37
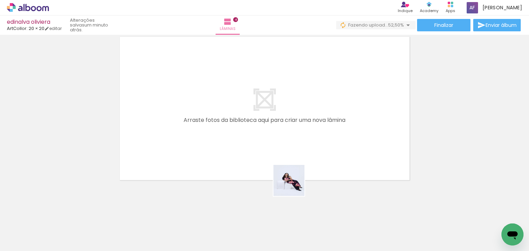
drag, startPoint x: 299, startPoint y: 227, endPoint x: 294, endPoint y: 176, distance: 50.5
click at [294, 176] on quentale-workspace at bounding box center [264, 125] width 529 height 251
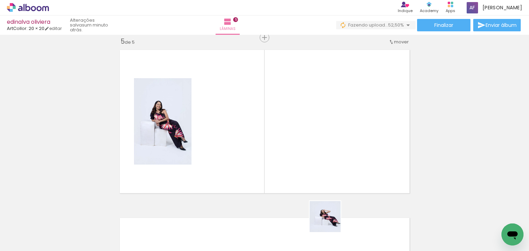
drag, startPoint x: 330, startPoint y: 222, endPoint x: 344, endPoint y: 184, distance: 40.7
click at [329, 155] on quentale-workspace at bounding box center [264, 125] width 529 height 251
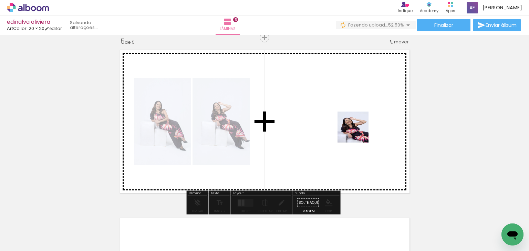
click at [358, 132] on quentale-workspace at bounding box center [264, 125] width 529 height 251
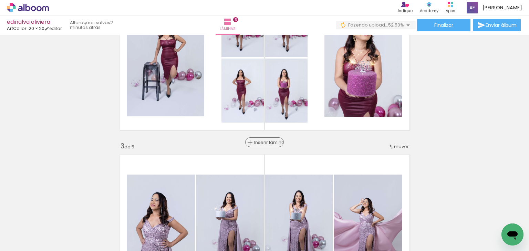
click at [264, 141] on span "Inserir lâmina" at bounding box center [267, 142] width 27 height 4
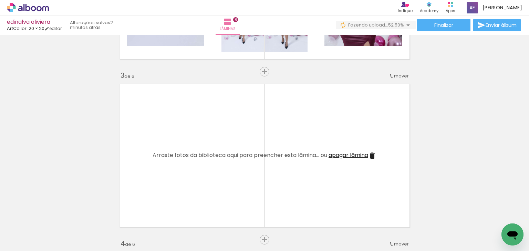
scroll to position [323, 0]
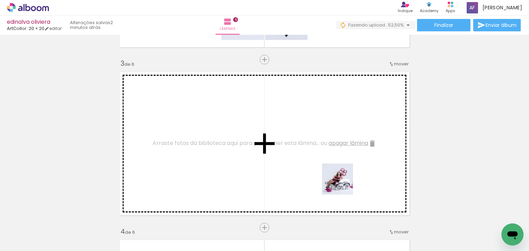
drag, startPoint x: 349, startPoint y: 219, endPoint x: 348, endPoint y: 173, distance: 46.1
click at [332, 154] on quentale-workspace at bounding box center [264, 125] width 529 height 251
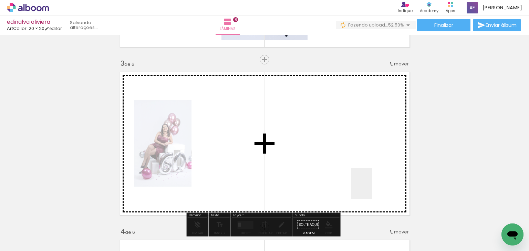
drag, startPoint x: 386, startPoint y: 225, endPoint x: 399, endPoint y: 206, distance: 22.8
click at [367, 180] on quentale-workspace at bounding box center [264, 125] width 529 height 251
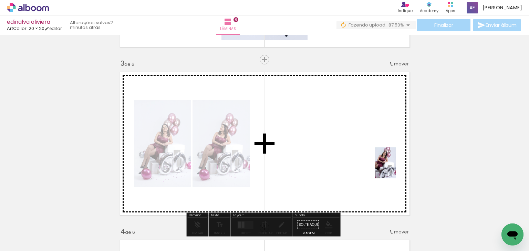
drag, startPoint x: 406, startPoint y: 186, endPoint x: 396, endPoint y: 168, distance: 20.5
click at [396, 168] on quentale-workspace at bounding box center [264, 125] width 529 height 251
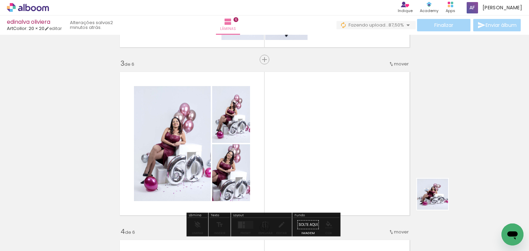
drag, startPoint x: 438, startPoint y: 199, endPoint x: 496, endPoint y: 213, distance: 59.5
click at [422, 186] on quentale-workspace at bounding box center [264, 125] width 529 height 251
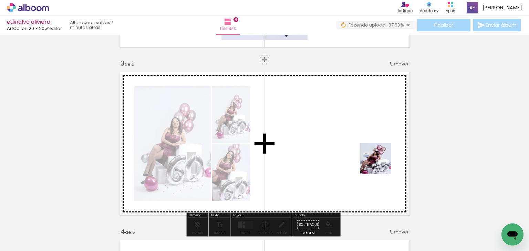
drag, startPoint x: 504, startPoint y: 218, endPoint x: 412, endPoint y: 208, distance: 93.2
click at [376, 160] on quentale-workspace at bounding box center [264, 125] width 529 height 251
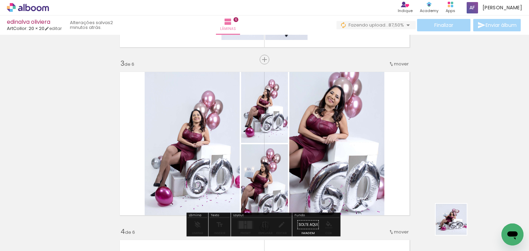
drag, startPoint x: 456, startPoint y: 225, endPoint x: 357, endPoint y: 159, distance: 118.8
click at [362, 160] on quentale-workspace at bounding box center [264, 125] width 529 height 251
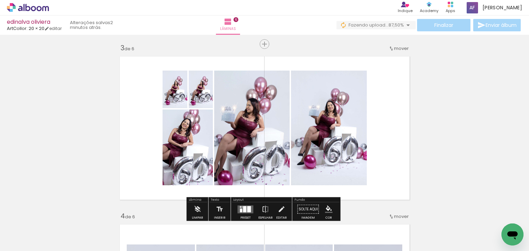
scroll to position [350, 0]
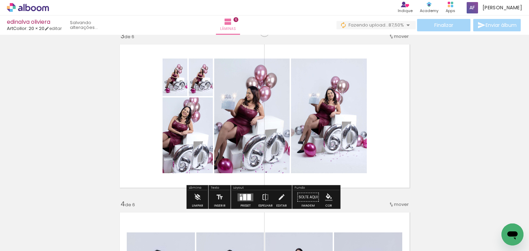
click at [246, 200] on quentale-layouter at bounding box center [246, 197] width 16 height 8
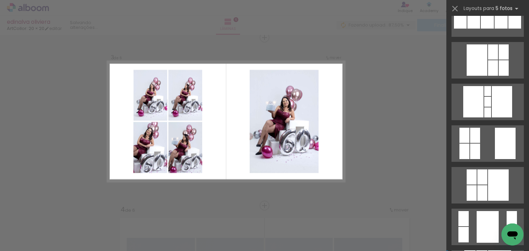
scroll to position [358, 0]
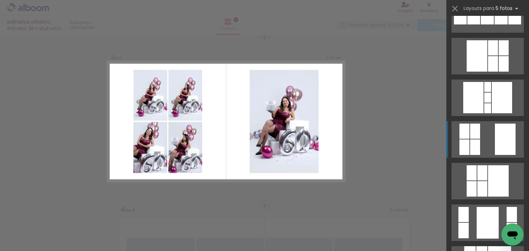
click at [472, 132] on div at bounding box center [475, 131] width 10 height 15
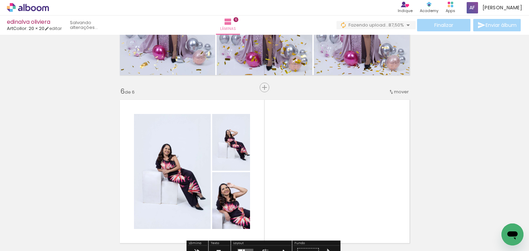
scroll to position [813, 0]
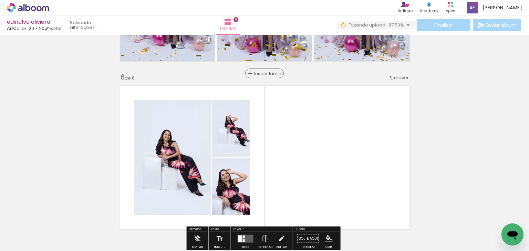
click at [261, 72] on div "Inserir lâmina" at bounding box center [264, 73] width 37 height 8
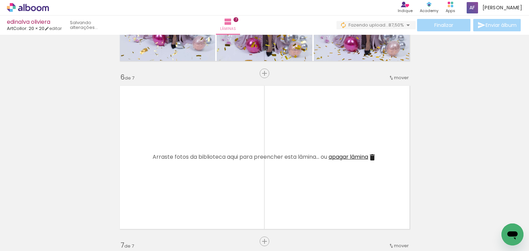
scroll to position [0, 970]
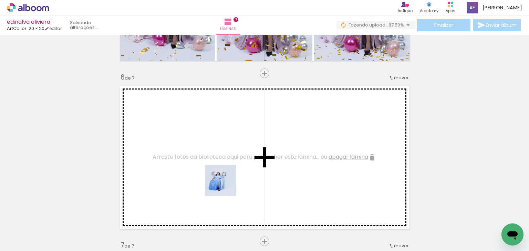
drag, startPoint x: 228, startPoint y: 230, endPoint x: 226, endPoint y: 180, distance: 50.3
click at [226, 180] on quentale-workspace at bounding box center [264, 125] width 529 height 251
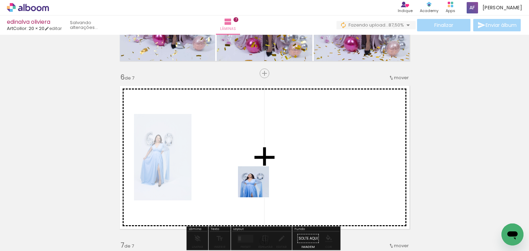
drag, startPoint x: 251, startPoint y: 223, endPoint x: 281, endPoint y: 194, distance: 42.9
click at [263, 170] on quentale-workspace at bounding box center [264, 125] width 529 height 251
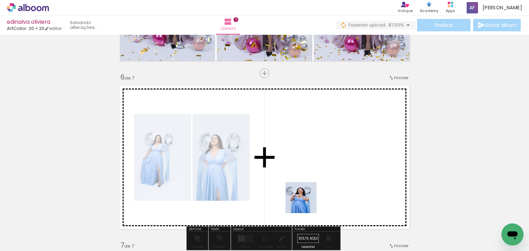
drag, startPoint x: 301, startPoint y: 225, endPoint x: 309, endPoint y: 165, distance: 60.4
click at [309, 165] on quentale-workspace at bounding box center [264, 125] width 529 height 251
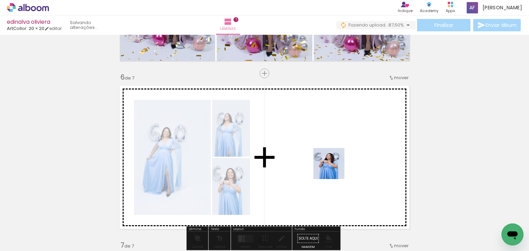
drag, startPoint x: 330, startPoint y: 225, endPoint x: 339, endPoint y: 174, distance: 51.4
click at [335, 167] on quentale-workspace at bounding box center [264, 125] width 529 height 251
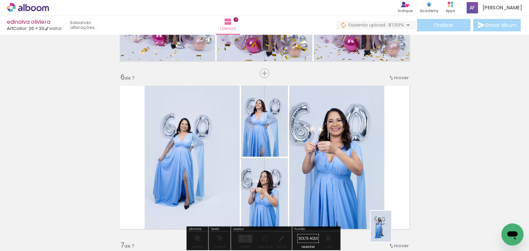
drag, startPoint x: 368, startPoint y: 205, endPoint x: 391, endPoint y: 231, distance: 35.4
click at [391, 231] on quentale-thumb at bounding box center [372, 228] width 39 height 40
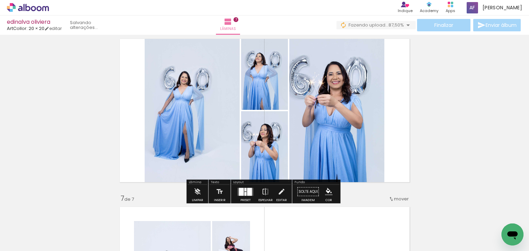
scroll to position [868, 0]
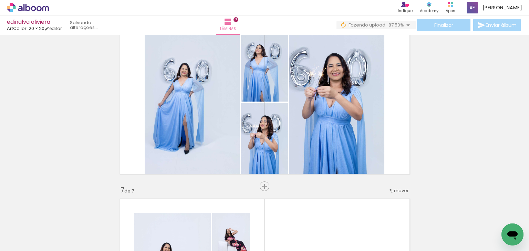
drag, startPoint x: 368, startPoint y: 219, endPoint x: 390, endPoint y: 212, distance: 23.2
click at [341, 159] on quentale-workspace at bounding box center [264, 125] width 529 height 251
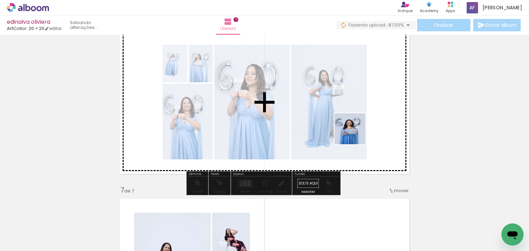
drag, startPoint x: 401, startPoint y: 196, endPoint x: 350, endPoint y: 136, distance: 79.1
click at [351, 131] on quentale-workspace at bounding box center [264, 125] width 529 height 251
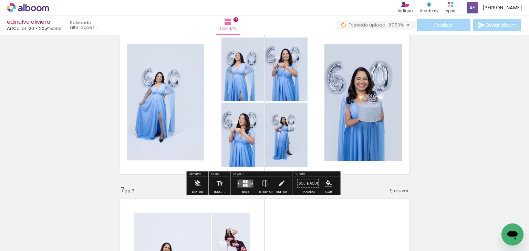
click at [247, 183] on quentale-layouter at bounding box center [246, 183] width 16 height 8
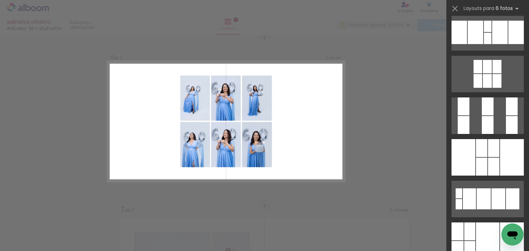
scroll to position [138, 0]
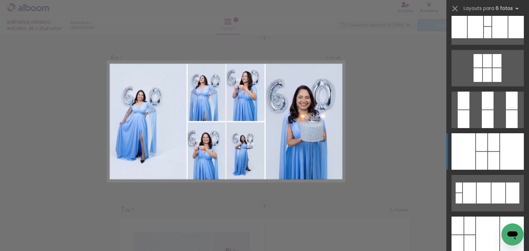
click at [479, 142] on div at bounding box center [481, 142] width 11 height 18
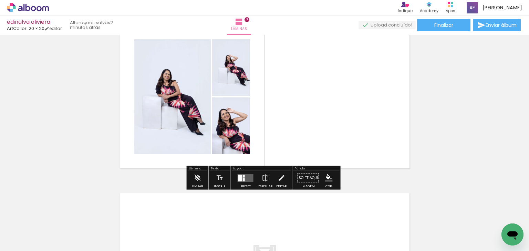
scroll to position [0, 813]
click at [244, 174] on quentale-layouter at bounding box center [246, 178] width 16 height 8
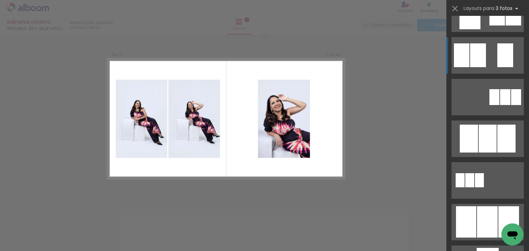
scroll to position [1017, 0]
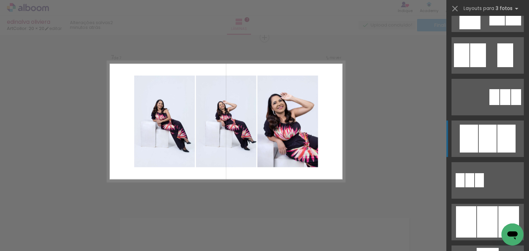
click at [476, 140] on div at bounding box center [469, 139] width 18 height 28
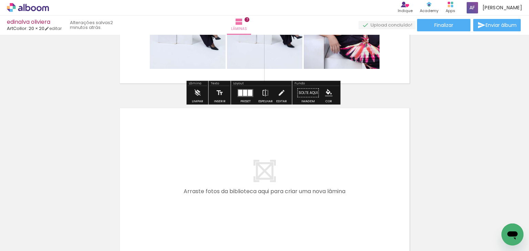
scroll to position [1127, 0]
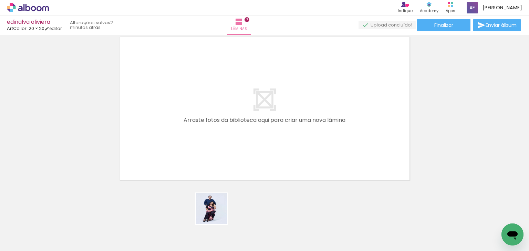
drag, startPoint x: 215, startPoint y: 228, endPoint x: 229, endPoint y: 190, distance: 40.5
click at [223, 166] on quentale-workspace at bounding box center [264, 125] width 529 height 251
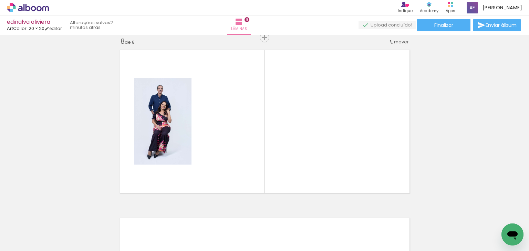
drag, startPoint x: 253, startPoint y: 229, endPoint x: 286, endPoint y: 196, distance: 46.3
click at [271, 171] on quentale-workspace at bounding box center [264, 125] width 529 height 251
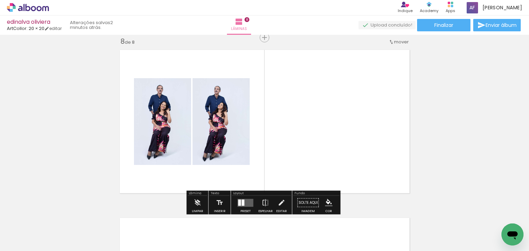
drag, startPoint x: 299, startPoint y: 232, endPoint x: 302, endPoint y: 156, distance: 76.2
click at [302, 156] on quentale-workspace at bounding box center [264, 125] width 529 height 251
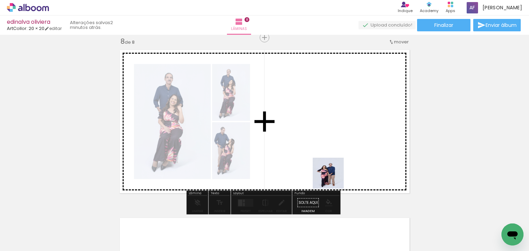
drag, startPoint x: 331, startPoint y: 219, endPoint x: 333, endPoint y: 176, distance: 43.5
click at [333, 176] on quentale-workspace at bounding box center [264, 125] width 529 height 251
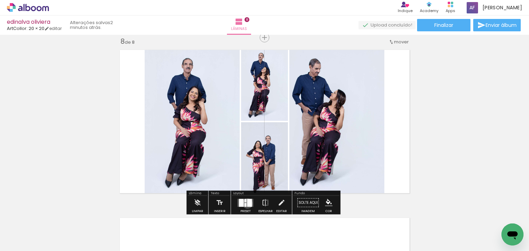
click at [247, 203] on div at bounding box center [249, 203] width 5 height 8
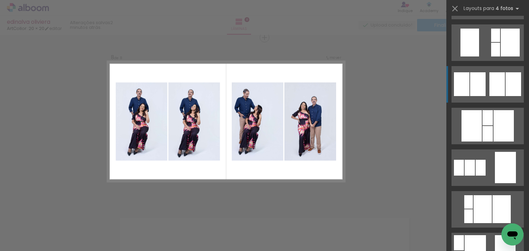
click at [480, 89] on div at bounding box center [477, 84] width 15 height 24
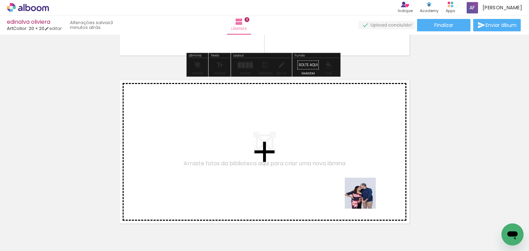
drag, startPoint x: 366, startPoint y: 201, endPoint x: 362, endPoint y: 186, distance: 16.4
click at [362, 186] on quentale-workspace at bounding box center [264, 125] width 529 height 251
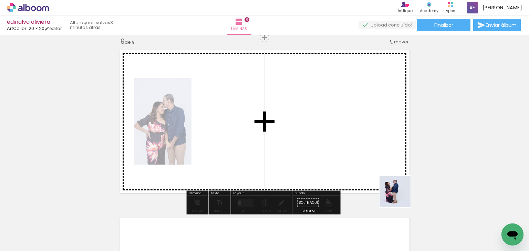
drag, startPoint x: 409, startPoint y: 233, endPoint x: 383, endPoint y: 169, distance: 69.3
click at [383, 169] on quentale-workspace at bounding box center [264, 125] width 529 height 251
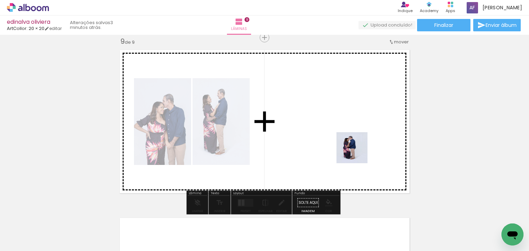
drag, startPoint x: 450, startPoint y: 224, endPoint x: 357, endPoint y: 153, distance: 117.4
click at [357, 153] on quentale-workspace at bounding box center [264, 125] width 529 height 251
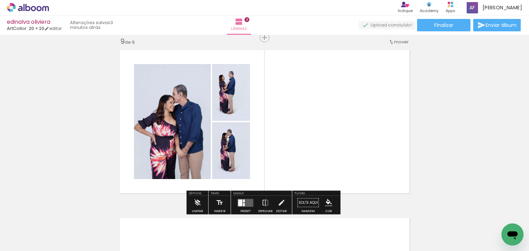
drag, startPoint x: 426, startPoint y: 178, endPoint x: 372, endPoint y: 152, distance: 59.9
click at [398, 164] on quentale-workspace at bounding box center [264, 125] width 529 height 251
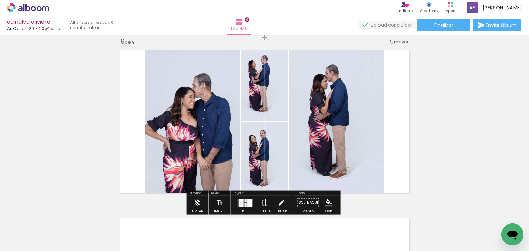
click at [249, 201] on div at bounding box center [249, 203] width 5 height 8
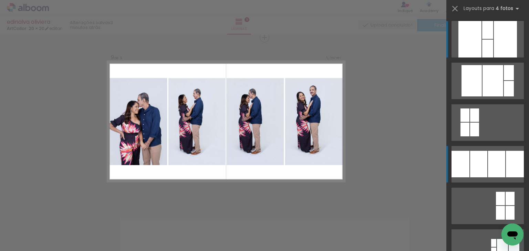
click at [480, 167] on div at bounding box center [478, 164] width 17 height 27
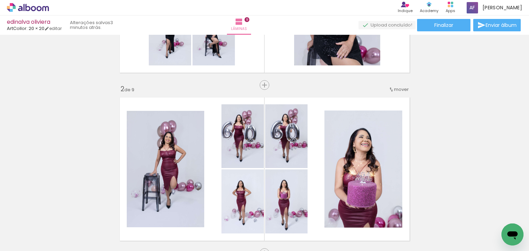
scroll to position [1, 0]
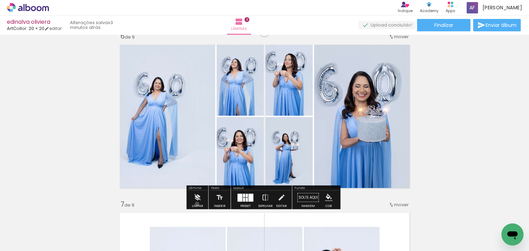
drag, startPoint x: 197, startPoint y: 204, endPoint x: 201, endPoint y: 202, distance: 4.4
click at [197, 204] on iron-icon at bounding box center [198, 198] width 8 height 14
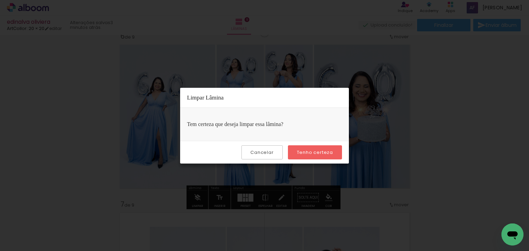
click at [318, 155] on paper-button "Tenho certeza" at bounding box center [315, 152] width 54 height 14
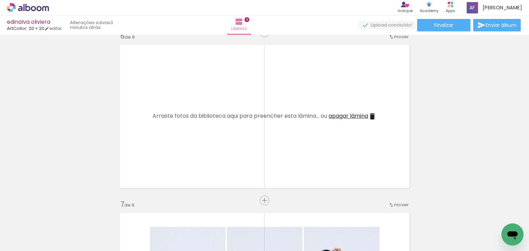
drag, startPoint x: 121, startPoint y: 230, endPoint x: 164, endPoint y: 179, distance: 66.6
click at [166, 138] on quentale-workspace at bounding box center [264, 125] width 529 height 251
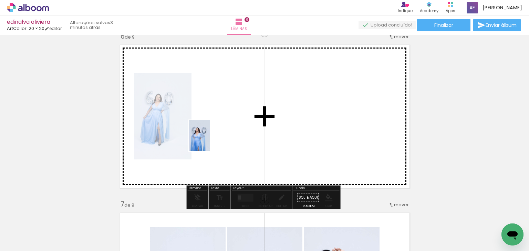
drag, startPoint x: 159, startPoint y: 220, endPoint x: 215, endPoint y: 134, distance: 103.1
click at [215, 134] on quentale-workspace at bounding box center [264, 125] width 529 height 251
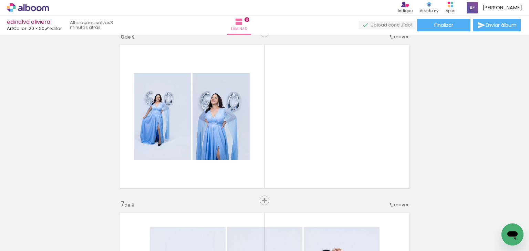
drag, startPoint x: 282, startPoint y: 184, endPoint x: 301, endPoint y: 178, distance: 19.7
click at [292, 130] on quentale-workspace at bounding box center [264, 125] width 529 height 251
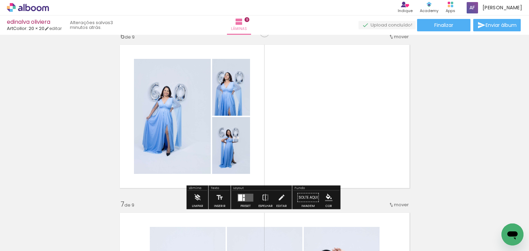
drag, startPoint x: 316, startPoint y: 207, endPoint x: 321, endPoint y: 127, distance: 79.3
click at [321, 127] on quentale-workspace at bounding box center [264, 125] width 529 height 251
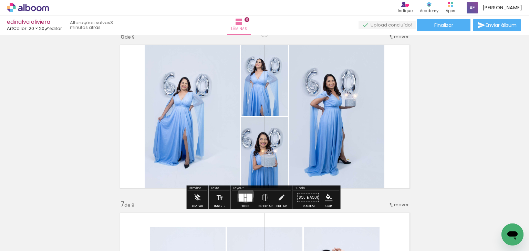
drag, startPoint x: 244, startPoint y: 194, endPoint x: 350, endPoint y: 201, distance: 105.6
click at [244, 195] on div at bounding box center [245, 195] width 2 height 3
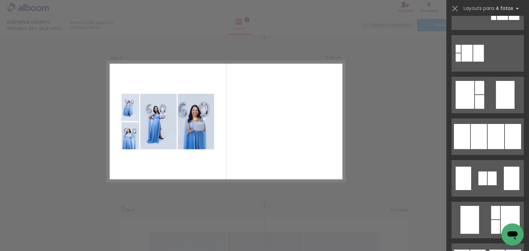
scroll to position [248, 0]
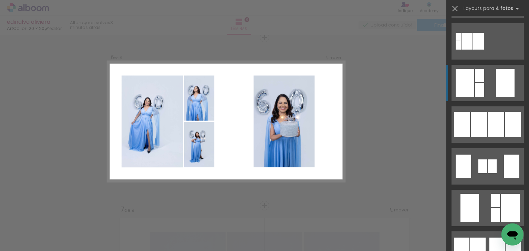
click at [488, 88] on quentale-layouter at bounding box center [487, 83] width 72 height 37
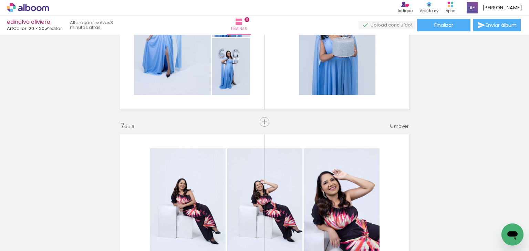
scroll to position [931, 0]
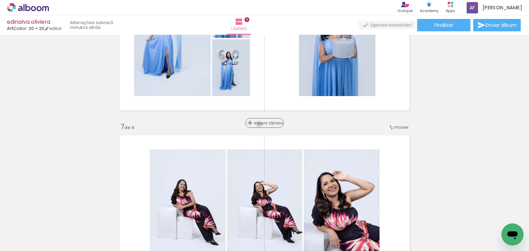
click at [260, 124] on span "Inserir lâmina" at bounding box center [267, 123] width 27 height 4
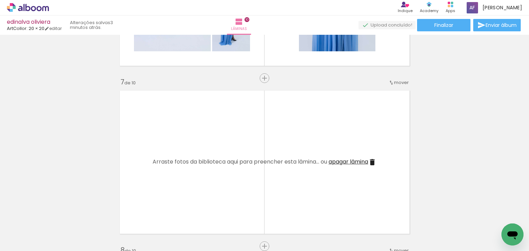
scroll to position [959, 0]
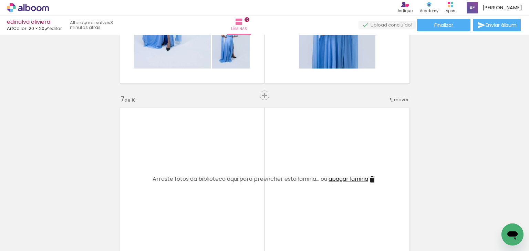
drag, startPoint x: 195, startPoint y: 233, endPoint x: 227, endPoint y: 202, distance: 44.3
click at [222, 188] on quentale-workspace at bounding box center [264, 125] width 529 height 251
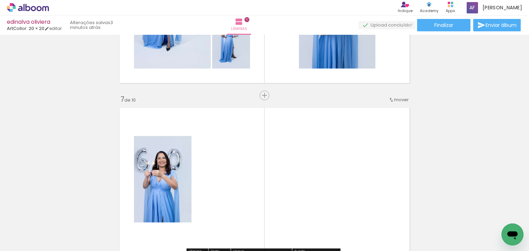
drag, startPoint x: 238, startPoint y: 216, endPoint x: 258, endPoint y: 159, distance: 60.0
click at [258, 159] on quentale-workspace at bounding box center [264, 125] width 529 height 251
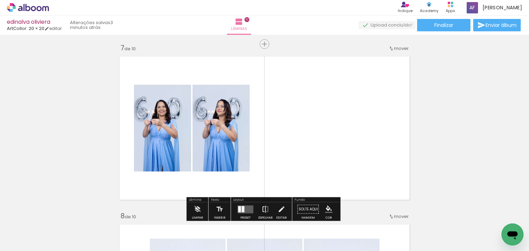
scroll to position [1069, 0]
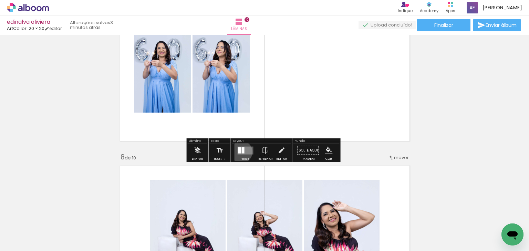
click at [240, 152] on quentale-layouter at bounding box center [246, 150] width 16 height 8
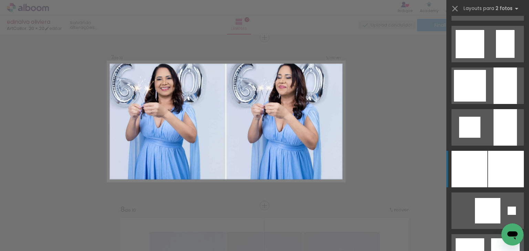
click at [485, 170] on div at bounding box center [469, 169] width 36 height 37
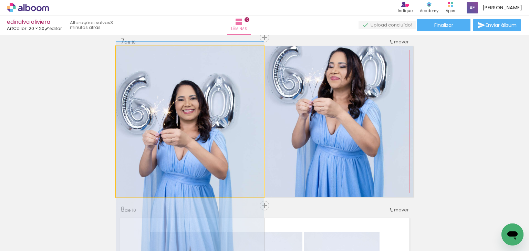
drag, startPoint x: 221, startPoint y: 116, endPoint x: 216, endPoint y: 147, distance: 31.4
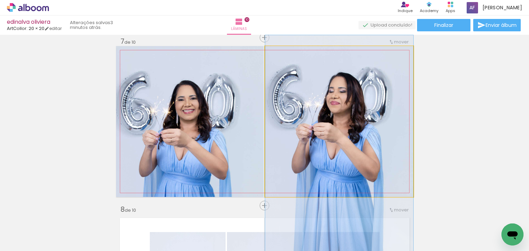
drag, startPoint x: 315, startPoint y: 98, endPoint x: 319, endPoint y: 123, distance: 25.0
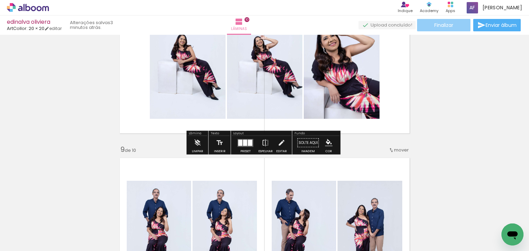
scroll to position [1151, 0]
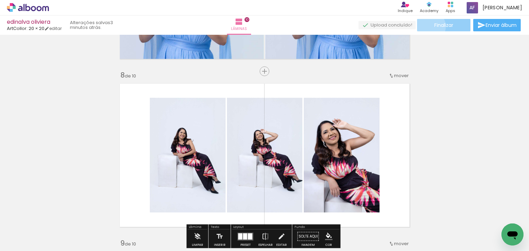
click at [428, 26] on paper-button "Finalizar" at bounding box center [443, 25] width 53 height 12
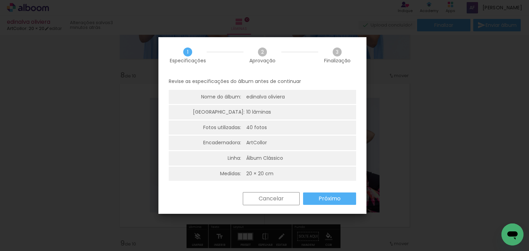
click at [326, 195] on paper-button "Próximo" at bounding box center [329, 198] width 53 height 12
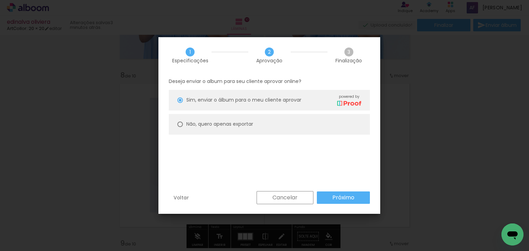
click at [265, 128] on paper-radio-button "Não, quero apenas exportar" at bounding box center [269, 124] width 201 height 21
type paper-radio-button "on"
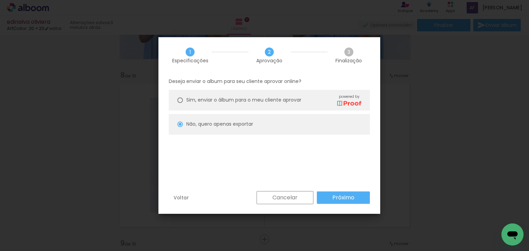
click at [0, 0] on slot "Próximo" at bounding box center [0, 0] width 0 height 0
type input "Alta, 300 DPI"
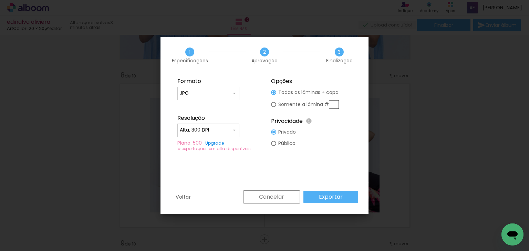
click at [332, 189] on div "Formato JPG PDF Resolução Alta, 300 DPI Baixa Plano: 500 Upgrade ∞ exportações …" at bounding box center [264, 131] width 208 height 117
click at [0, 0] on slot "Exportar" at bounding box center [0, 0] width 0 height 0
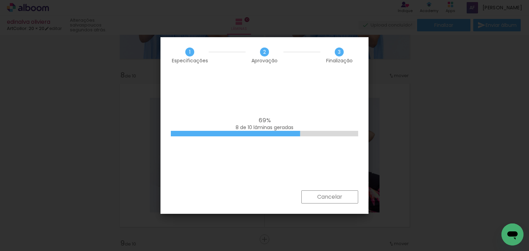
scroll to position [0, 1072]
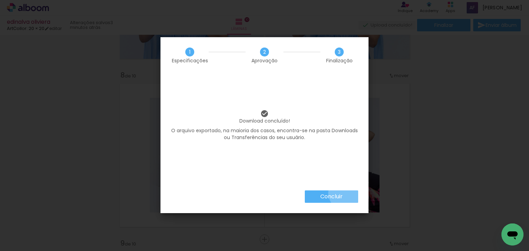
drag, startPoint x: 345, startPoint y: 193, endPoint x: 475, endPoint y: 28, distance: 210.5
click at [346, 191] on paper-button "Concluir" at bounding box center [331, 196] width 53 height 12
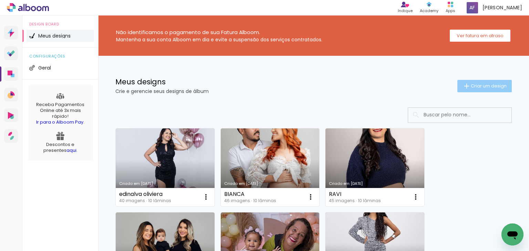
click at [488, 79] on div "Meus designs Crie e gerencie seus designs de álbum Criar um design" at bounding box center [313, 78] width 431 height 45
click at [487, 82] on paper-button "Criar um design" at bounding box center [484, 86] width 54 height 12
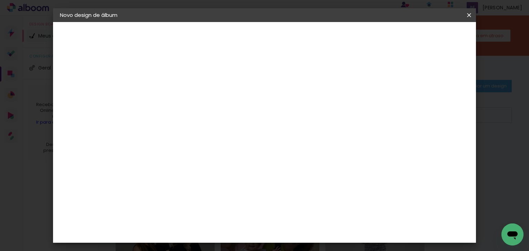
click at [173, 93] on input at bounding box center [173, 92] width 0 height 11
type input "A"
type input "[PERSON_NAME]"
type paper-input "[PERSON_NAME]"
click at [243, 31] on paper-button "Avançar" at bounding box center [226, 37] width 34 height 12
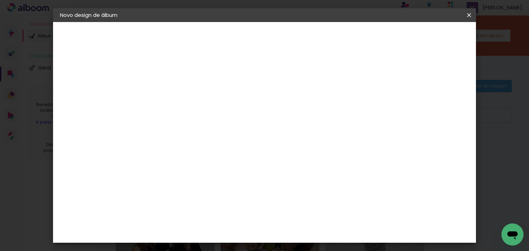
scroll to position [83, 0]
click at [178, 195] on div "ArtCollor" at bounding box center [180, 198] width 25 height 6
click at [301, 40] on paper-button "Avançar" at bounding box center [285, 37] width 34 height 12
click at [199, 117] on input "text" at bounding box center [186, 120] width 27 height 11
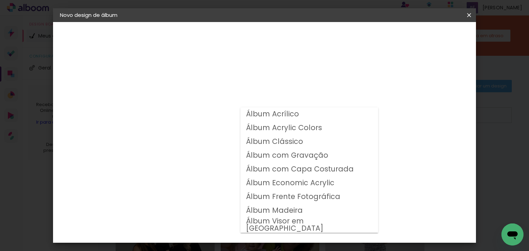
click at [0, 0] on slot "Álbum Clássico" at bounding box center [0, 0] width 0 height 0
type input "Álbum Clássico"
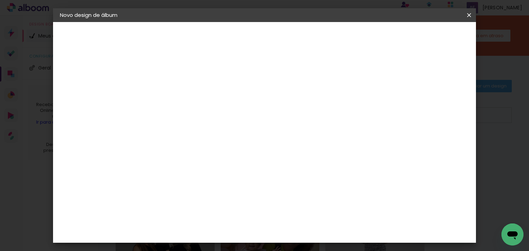
scroll to position [55, 0]
click at [219, 215] on span "20 × 20" at bounding box center [203, 222] width 32 height 14
click at [0, 0] on slot "Avançar" at bounding box center [0, 0] width 0 height 0
click at [365, 72] on div "Mostrar sangria" at bounding box center [342, 74] width 46 height 9
type paper-checkbox "on"
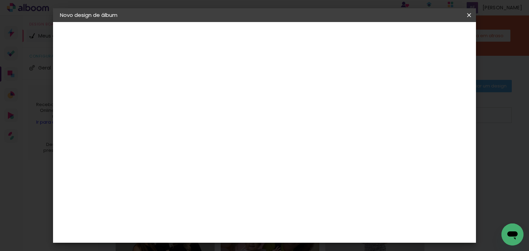
click at [365, 40] on paper-button "Iniciar design" at bounding box center [342, 37] width 45 height 12
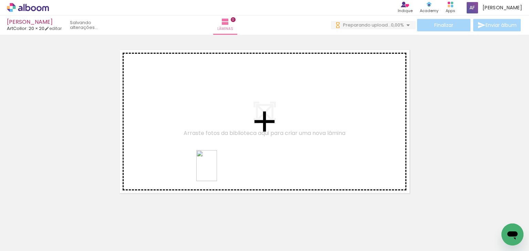
drag, startPoint x: 216, startPoint y: 231, endPoint x: 231, endPoint y: 177, distance: 56.2
click at [218, 171] on quentale-workspace at bounding box center [264, 125] width 529 height 251
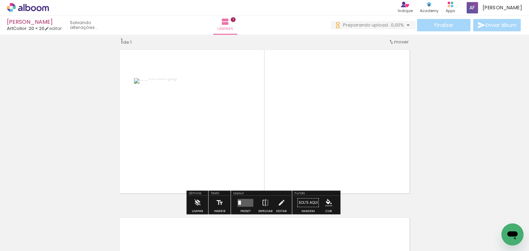
scroll to position [9, 0]
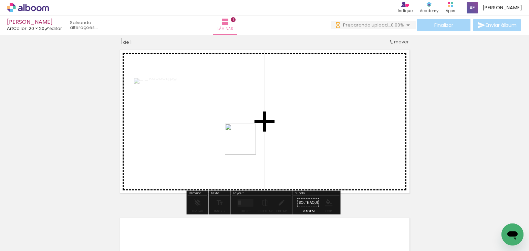
drag, startPoint x: 246, startPoint y: 168, endPoint x: 246, endPoint y: 144, distance: 24.1
click at [246, 144] on quentale-workspace at bounding box center [264, 125] width 529 height 251
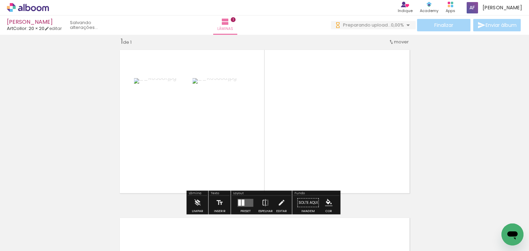
scroll to position [0, 0]
drag, startPoint x: 280, startPoint y: 227, endPoint x: 298, endPoint y: 136, distance: 92.7
click at [294, 133] on quentale-workspace at bounding box center [264, 125] width 529 height 251
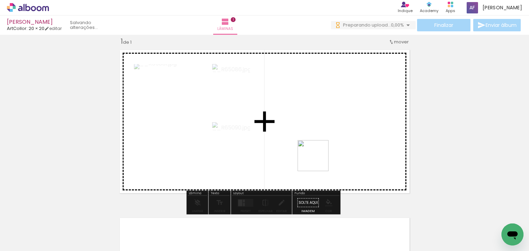
drag, startPoint x: 321, startPoint y: 220, endPoint x: 334, endPoint y: 208, distance: 17.5
click at [316, 154] on quentale-workspace at bounding box center [264, 125] width 529 height 251
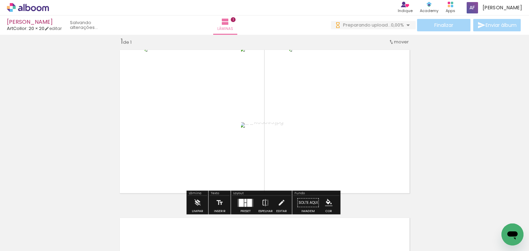
drag, startPoint x: 373, startPoint y: 187, endPoint x: 388, endPoint y: 185, distance: 15.6
click at [369, 151] on quentale-workspace at bounding box center [264, 125] width 529 height 251
click at [249, 200] on div at bounding box center [249, 202] width 4 height 6
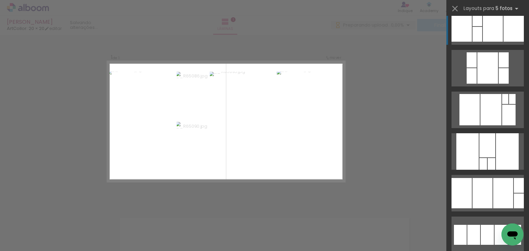
scroll to position [248, 0]
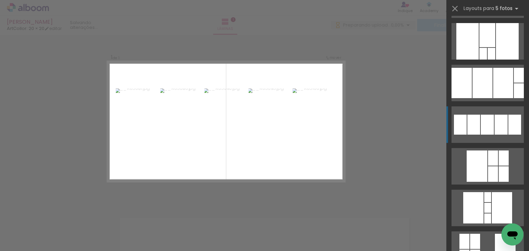
click at [487, 135] on quentale-layouter at bounding box center [487, 124] width 72 height 37
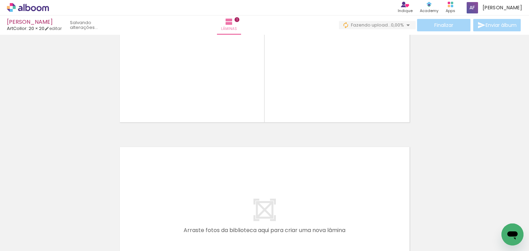
scroll to position [50, 0]
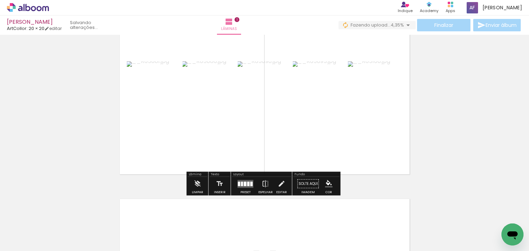
drag, startPoint x: 240, startPoint y: 181, endPoint x: 282, endPoint y: 175, distance: 43.1
click at [240, 181] on quentale-layouter at bounding box center [246, 184] width 16 height 8
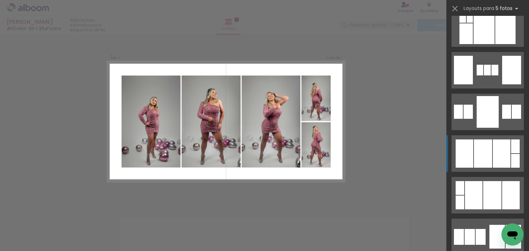
click at [488, 159] on div at bounding box center [483, 153] width 18 height 28
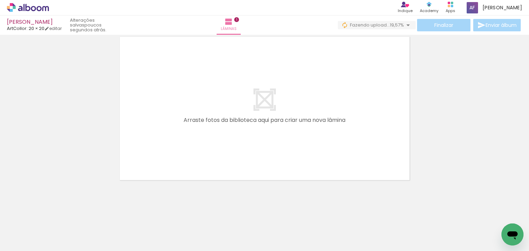
drag, startPoint x: 240, startPoint y: 170, endPoint x: 249, endPoint y: 189, distance: 20.3
click at [242, 165] on quentale-workspace at bounding box center [264, 125] width 529 height 251
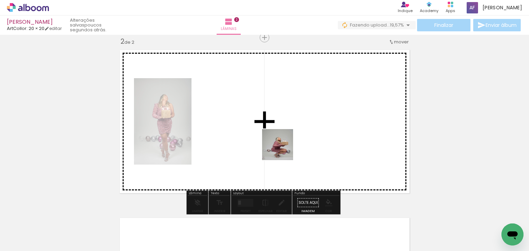
drag, startPoint x: 278, startPoint y: 192, endPoint x: 287, endPoint y: 155, distance: 38.6
click at [284, 149] on quentale-workspace at bounding box center [264, 125] width 529 height 251
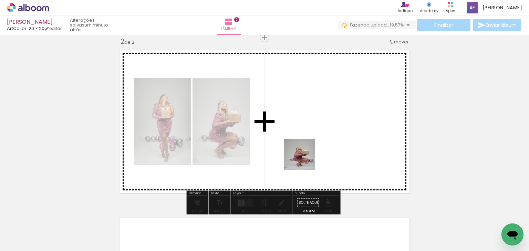
drag, startPoint x: 306, startPoint y: 217, endPoint x: 299, endPoint y: 135, distance: 81.6
click at [301, 135] on quentale-workspace at bounding box center [264, 125] width 529 height 251
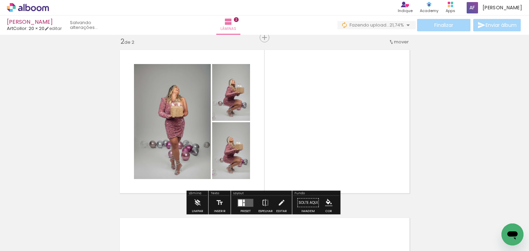
click at [244, 197] on div at bounding box center [245, 203] width 19 height 14
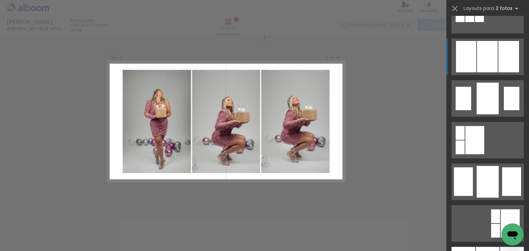
click at [477, 62] on div at bounding box center [487, 56] width 21 height 31
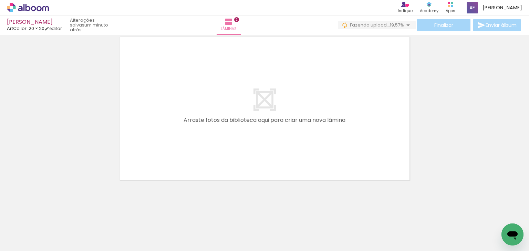
drag, startPoint x: 176, startPoint y: 230, endPoint x: 206, endPoint y: 152, distance: 83.4
click at [198, 139] on quentale-workspace at bounding box center [264, 125] width 529 height 251
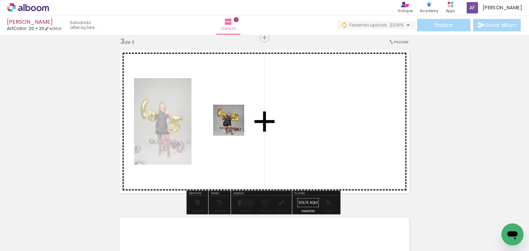
drag, startPoint x: 220, startPoint y: 216, endPoint x: 252, endPoint y: 199, distance: 37.0
click at [235, 124] on quentale-workspace at bounding box center [264, 125] width 529 height 251
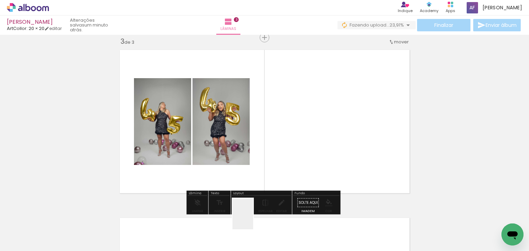
drag, startPoint x: 253, startPoint y: 224, endPoint x: 262, endPoint y: 120, distance: 104.8
click at [262, 120] on quentale-workspace at bounding box center [264, 125] width 529 height 251
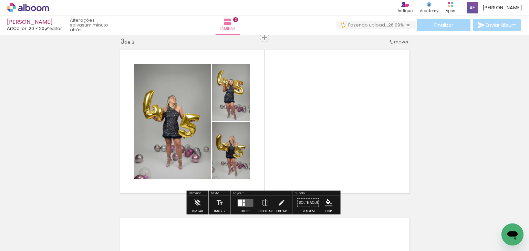
drag, startPoint x: 287, startPoint y: 223, endPoint x: 301, endPoint y: 123, distance: 100.9
click at [301, 123] on quentale-workspace at bounding box center [264, 125] width 529 height 251
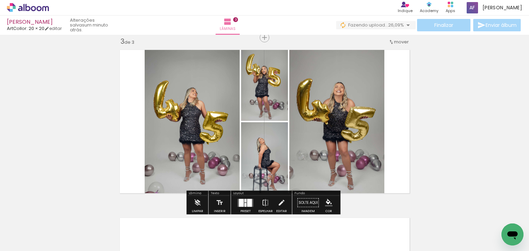
drag, startPoint x: 248, startPoint y: 204, endPoint x: 263, endPoint y: 199, distance: 15.7
click at [248, 204] on div at bounding box center [249, 203] width 5 height 8
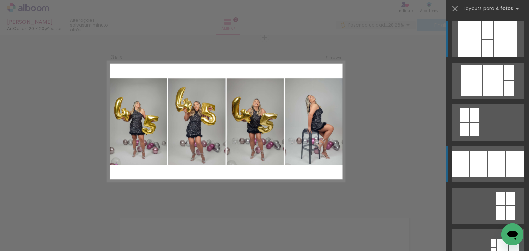
click at [483, 154] on div at bounding box center [478, 164] width 17 height 27
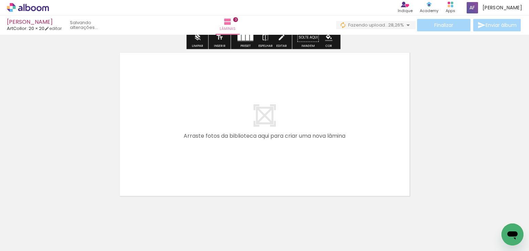
drag, startPoint x: 241, startPoint y: 227, endPoint x: 280, endPoint y: 216, distance: 40.3
click at [251, 159] on quentale-workspace at bounding box center [264, 125] width 529 height 251
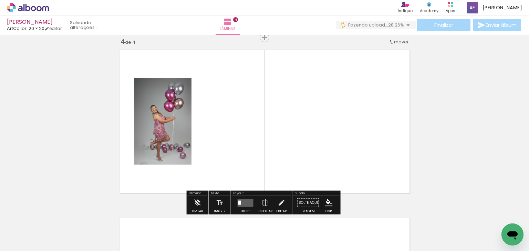
drag, startPoint x: 275, startPoint y: 227, endPoint x: 297, endPoint y: 191, distance: 41.5
click at [292, 173] on quentale-workspace at bounding box center [264, 125] width 529 height 251
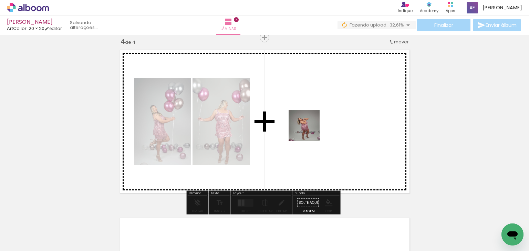
drag, startPoint x: 305, startPoint y: 227, endPoint x: 315, endPoint y: 136, distance: 92.2
click at [309, 131] on quentale-workspace at bounding box center [264, 125] width 529 height 251
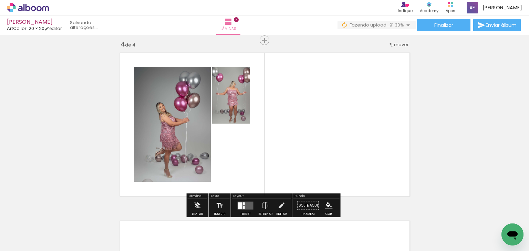
scroll to position [513, 0]
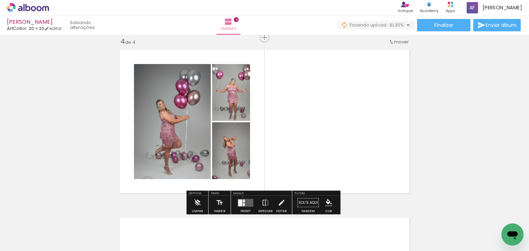
click at [241, 196] on div at bounding box center [245, 203] width 19 height 14
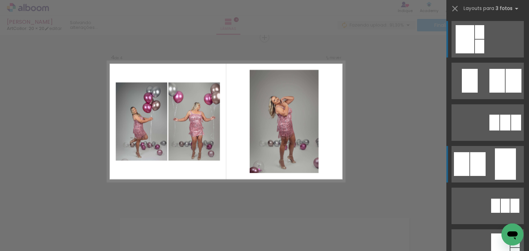
click at [460, 155] on div at bounding box center [461, 164] width 15 height 24
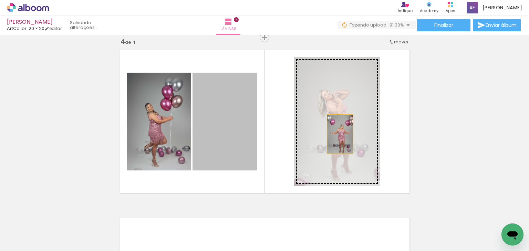
drag, startPoint x: 235, startPoint y: 136, endPoint x: 338, endPoint y: 134, distance: 103.0
click at [0, 0] on slot at bounding box center [0, 0] width 0 height 0
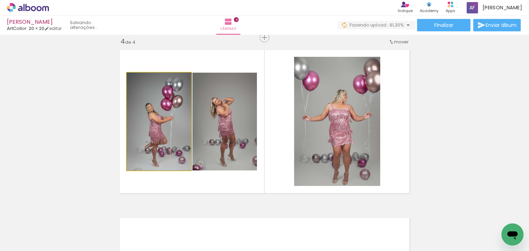
drag, startPoint x: 173, startPoint y: 135, endPoint x: 195, endPoint y: 134, distance: 21.7
click at [0, 0] on slot at bounding box center [0, 0] width 0 height 0
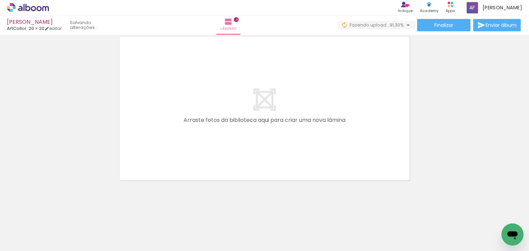
drag, startPoint x: 335, startPoint y: 158, endPoint x: 339, endPoint y: 157, distance: 4.2
click at [333, 150] on quentale-workspace at bounding box center [264, 125] width 529 height 251
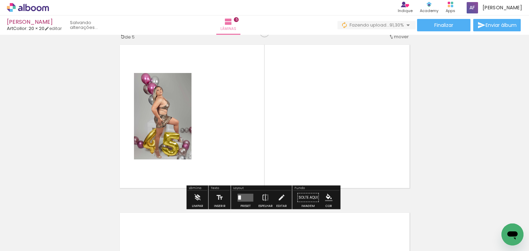
scroll to position [681, 0]
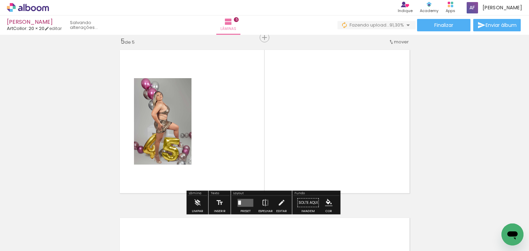
drag, startPoint x: 388, startPoint y: 223, endPoint x: 398, endPoint y: 187, distance: 36.8
click at [365, 128] on quentale-workspace at bounding box center [264, 125] width 529 height 251
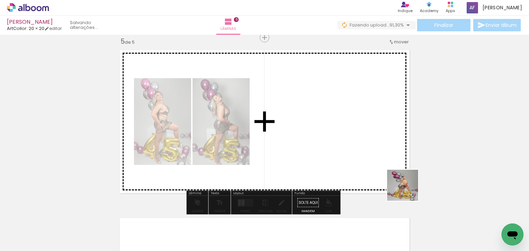
drag, startPoint x: 423, startPoint y: 220, endPoint x: 452, endPoint y: 207, distance: 31.6
click at [383, 153] on quentale-workspace at bounding box center [264, 125] width 529 height 251
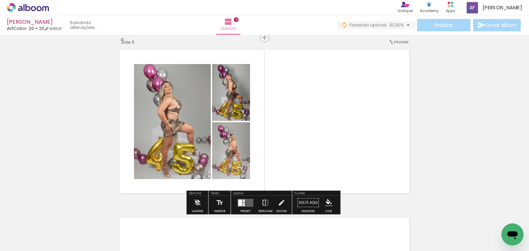
drag, startPoint x: 461, startPoint y: 219, endPoint x: 460, endPoint y: 190, distance: 28.6
click at [376, 150] on quentale-workspace at bounding box center [264, 125] width 529 height 251
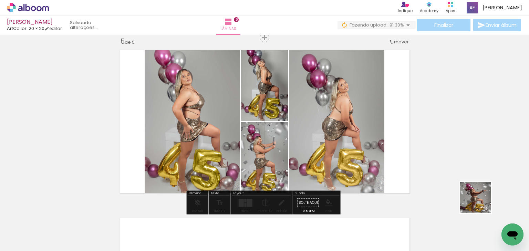
drag, startPoint x: 481, startPoint y: 203, endPoint x: 346, endPoint y: 130, distance: 153.3
click at [346, 130] on quentale-workspace at bounding box center [264, 125] width 529 height 251
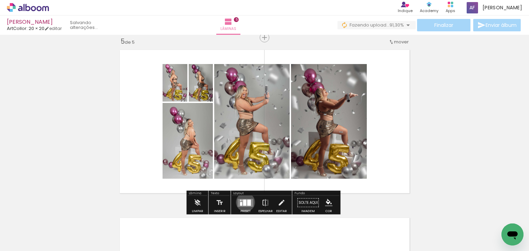
click at [244, 202] on div at bounding box center [244, 202] width 3 height 6
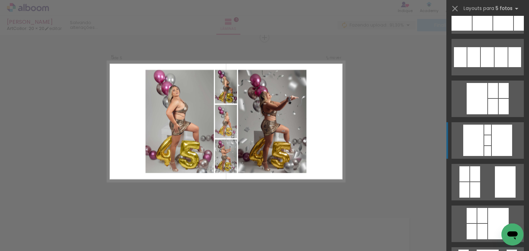
scroll to position [358, 0]
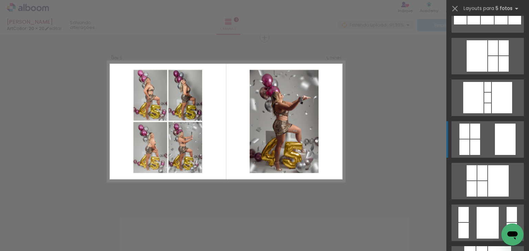
click at [483, 128] on quentale-layouter at bounding box center [487, 139] width 72 height 37
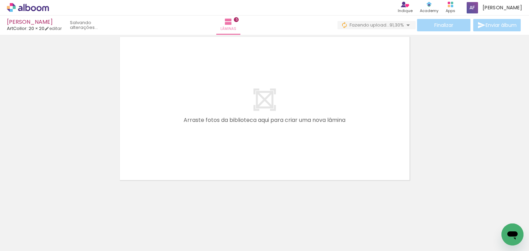
scroll to position [0, 0]
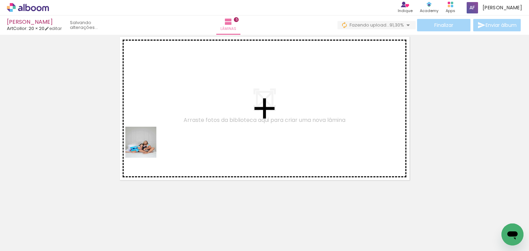
drag, startPoint x: 75, startPoint y: 229, endPoint x: 148, endPoint y: 160, distance: 100.1
click at [150, 144] on quentale-workspace at bounding box center [264, 125] width 529 height 251
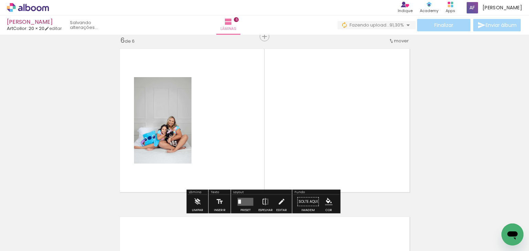
scroll to position [849, 0]
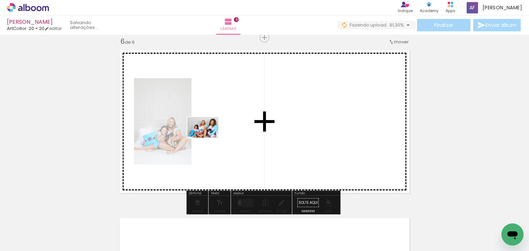
drag, startPoint x: 119, startPoint y: 225, endPoint x: 208, endPoint y: 138, distance: 124.4
click at [208, 138] on quentale-workspace at bounding box center [264, 125] width 529 height 251
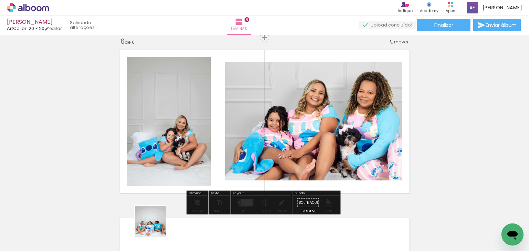
drag, startPoint x: 155, startPoint y: 227, endPoint x: 192, endPoint y: 173, distance: 64.7
click at [191, 160] on quentale-workspace at bounding box center [264, 125] width 529 height 251
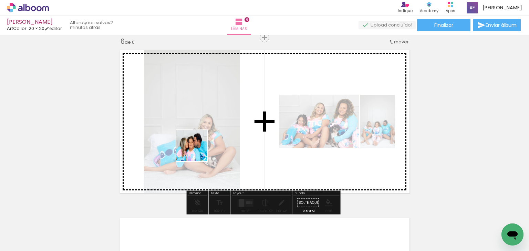
drag, startPoint x: 197, startPoint y: 172, endPoint x: 197, endPoint y: 150, distance: 21.7
click at [197, 150] on quentale-workspace at bounding box center [264, 125] width 529 height 251
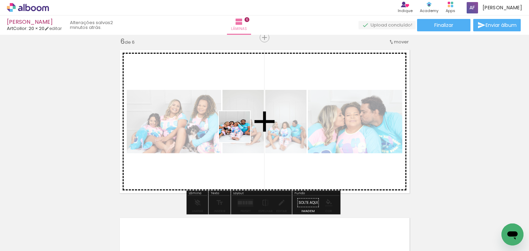
click at [240, 132] on quentale-workspace at bounding box center [264, 125] width 529 height 251
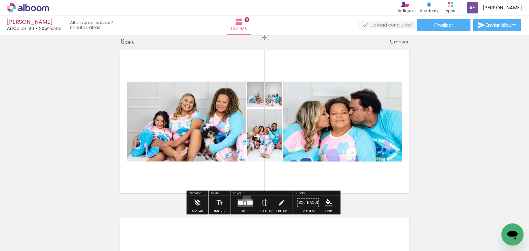
click at [245, 198] on div at bounding box center [245, 203] width 19 height 14
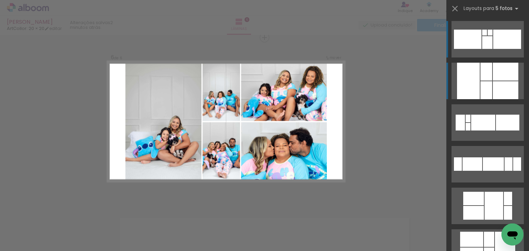
click at [489, 91] on div at bounding box center [486, 90] width 12 height 18
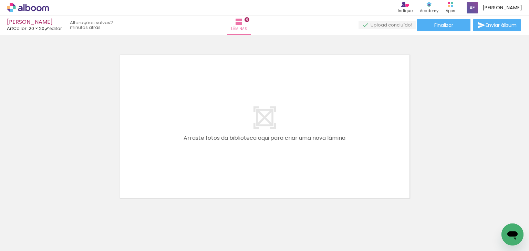
scroll to position [1030, 0]
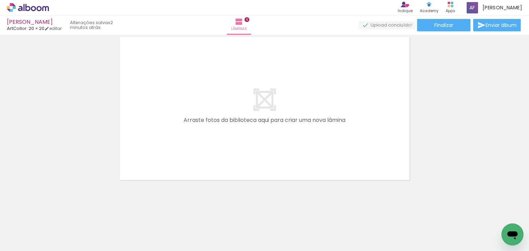
drag, startPoint x: 267, startPoint y: 229, endPoint x: 277, endPoint y: 182, distance: 48.6
click at [271, 152] on quentale-workspace at bounding box center [264, 125] width 529 height 251
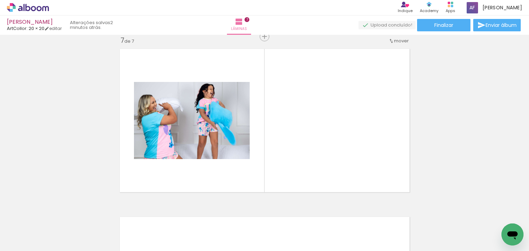
scroll to position [1017, 0]
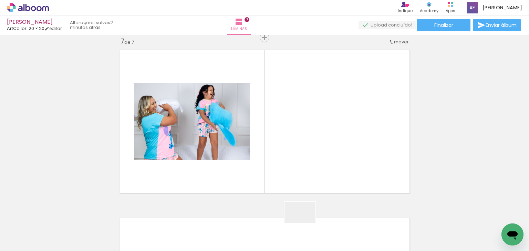
drag, startPoint x: 304, startPoint y: 229, endPoint x: 330, endPoint y: 199, distance: 40.0
click at [310, 157] on quentale-workspace at bounding box center [264, 125] width 529 height 251
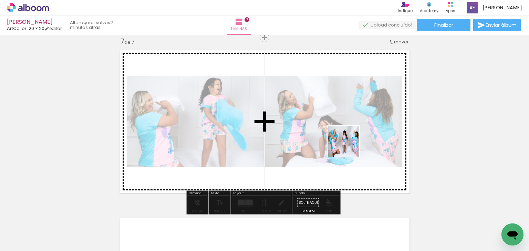
drag, startPoint x: 344, startPoint y: 227, endPoint x: 349, endPoint y: 146, distance: 81.1
click at [349, 146] on quentale-workspace at bounding box center [264, 125] width 529 height 251
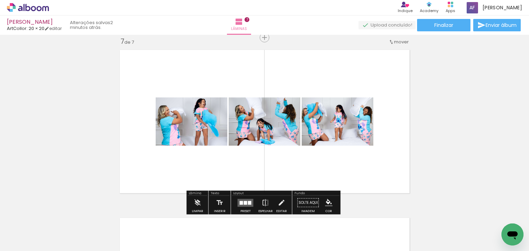
drag, startPoint x: 248, startPoint y: 202, endPoint x: 260, endPoint y: 198, distance: 12.3
click at [248, 201] on div at bounding box center [249, 203] width 3 height 4
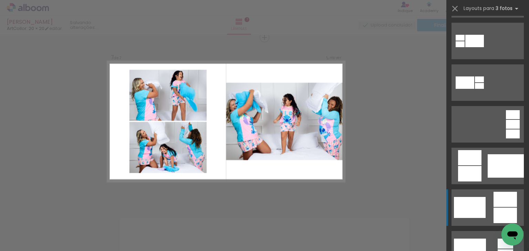
scroll to position [138, 0]
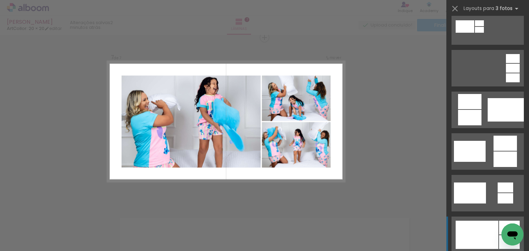
click at [480, 224] on div at bounding box center [477, 235] width 43 height 28
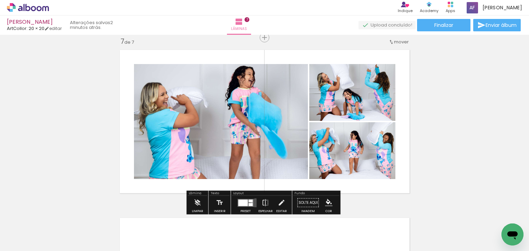
click at [254, 202] on paper-button "Preset" at bounding box center [246, 205] width 22 height 18
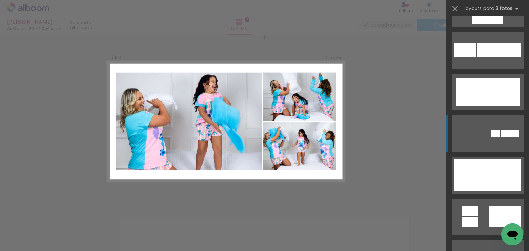
scroll to position [705, 0]
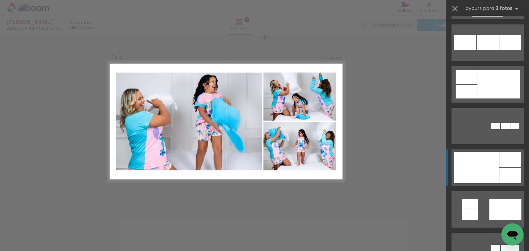
click at [472, 171] on div at bounding box center [476, 167] width 45 height 31
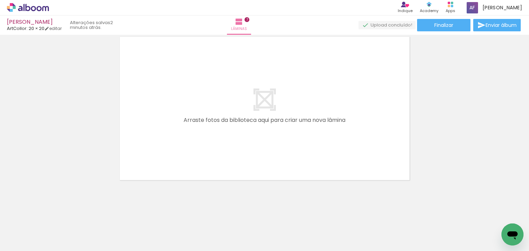
scroll to position [0, 233]
drag, startPoint x: 152, startPoint y: 221, endPoint x: 178, endPoint y: 129, distance: 95.8
click at [176, 129] on quentale-workspace at bounding box center [264, 125] width 529 height 251
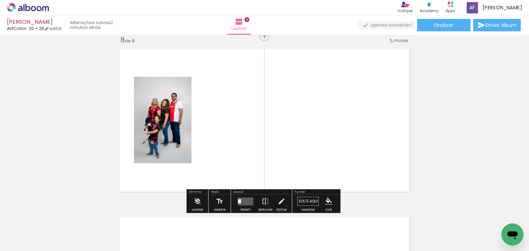
scroll to position [1185, 0]
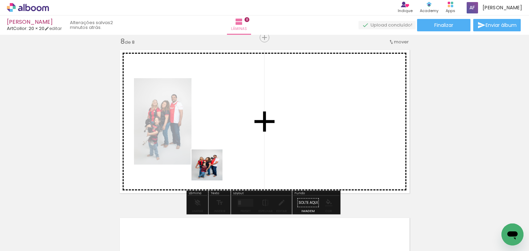
drag, startPoint x: 197, startPoint y: 213, endPoint x: 226, endPoint y: 185, distance: 40.7
click at [221, 150] on quentale-workspace at bounding box center [264, 125] width 529 height 251
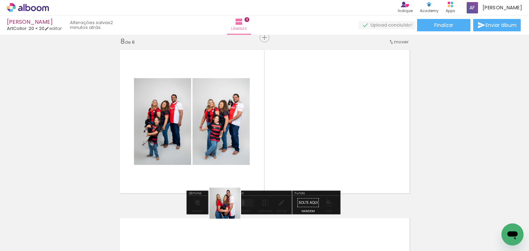
drag, startPoint x: 227, startPoint y: 220, endPoint x: 244, endPoint y: 173, distance: 50.8
click at [240, 153] on quentale-workspace at bounding box center [264, 125] width 529 height 251
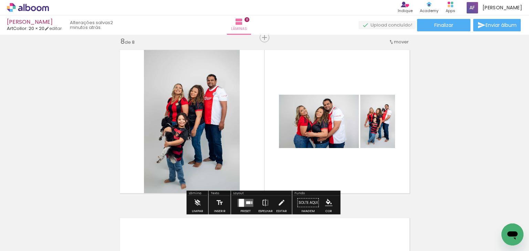
drag, startPoint x: 278, startPoint y: 152, endPoint x: 283, endPoint y: 146, distance: 7.6
click at [278, 150] on quentale-workspace at bounding box center [264, 125] width 529 height 251
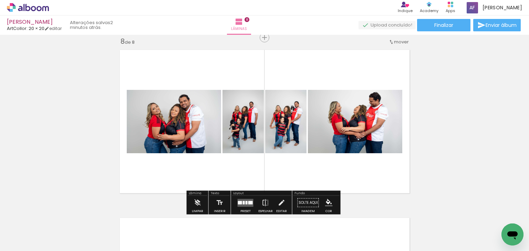
drag, startPoint x: 306, startPoint y: 218, endPoint x: 316, endPoint y: 140, distance: 78.8
click at [316, 140] on quentale-workspace at bounding box center [264, 125] width 529 height 251
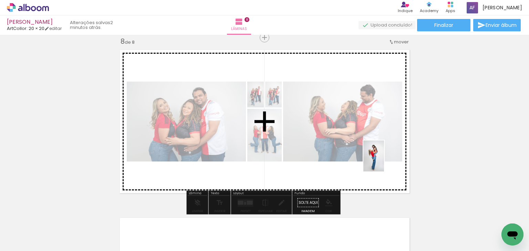
drag, startPoint x: 336, startPoint y: 236, endPoint x: 384, endPoint y: 161, distance: 89.2
click at [384, 161] on quentale-workspace at bounding box center [264, 125] width 529 height 251
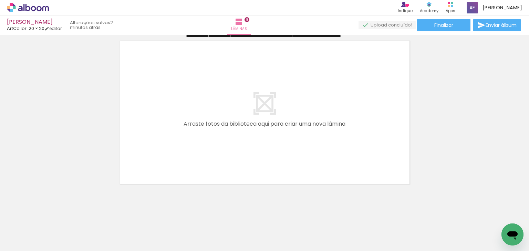
scroll to position [1366, 0]
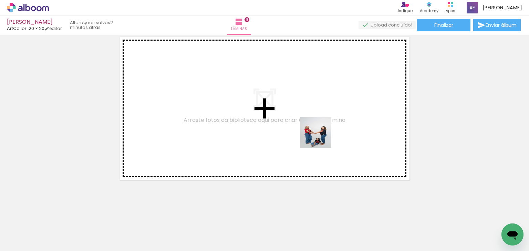
drag, startPoint x: 378, startPoint y: 220, endPoint x: 317, endPoint y: 204, distance: 63.4
click at [321, 138] on quentale-workspace at bounding box center [264, 125] width 529 height 251
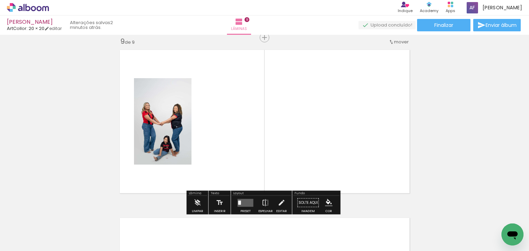
scroll to position [0, 488]
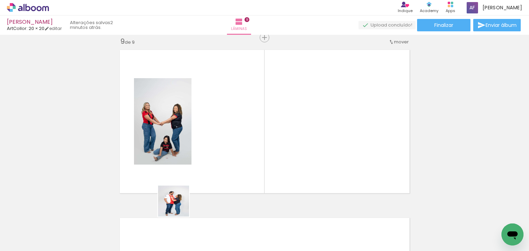
drag, startPoint x: 179, startPoint y: 206, endPoint x: 212, endPoint y: 131, distance: 82.8
click at [212, 131] on quentale-workspace at bounding box center [264, 125] width 529 height 251
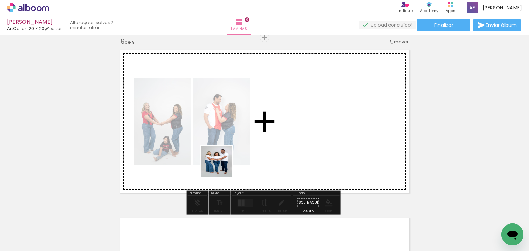
drag, startPoint x: 214, startPoint y: 196, endPoint x: 228, endPoint y: 143, distance: 54.1
click at [228, 143] on quentale-workspace at bounding box center [264, 125] width 529 height 251
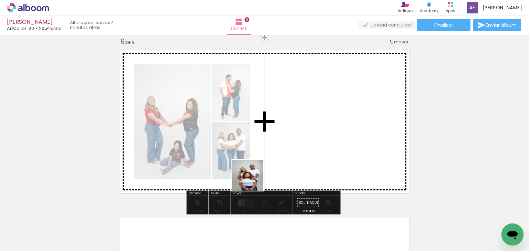
drag, startPoint x: 253, startPoint y: 180, endPoint x: 272, endPoint y: 209, distance: 34.0
click at [258, 138] on quentale-workspace at bounding box center [264, 125] width 529 height 251
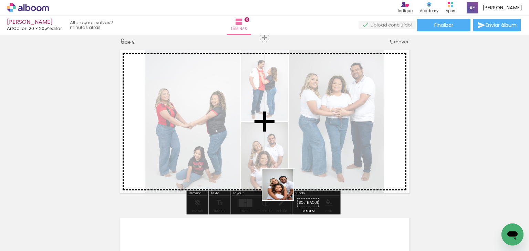
drag, startPoint x: 278, startPoint y: 227, endPoint x: 295, endPoint y: 175, distance: 54.9
click at [288, 156] on quentale-workspace at bounding box center [264, 125] width 529 height 251
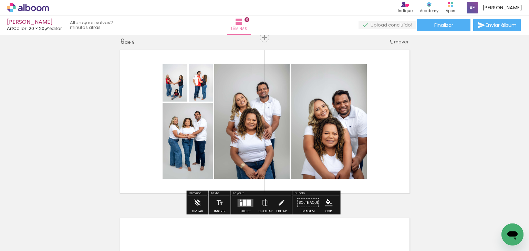
drag, startPoint x: 317, startPoint y: 220, endPoint x: 328, endPoint y: 135, distance: 85.7
click at [328, 135] on quentale-workspace at bounding box center [264, 125] width 529 height 251
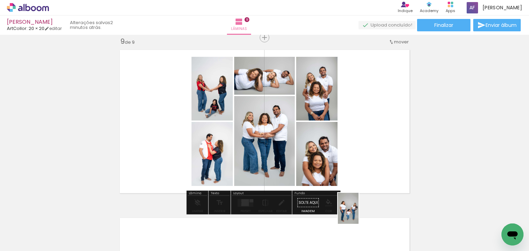
drag, startPoint x: 353, startPoint y: 232, endPoint x: 358, endPoint y: 236, distance: 6.4
click at [358, 236] on div at bounding box center [352, 228] width 23 height 34
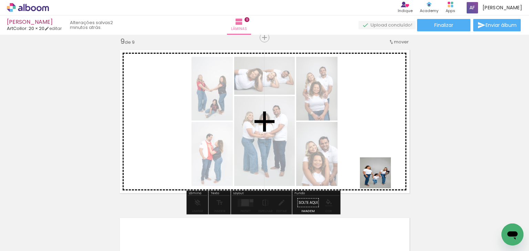
drag, startPoint x: 361, startPoint y: 236, endPoint x: 381, endPoint y: 178, distance: 60.8
click at [381, 178] on quentale-workspace at bounding box center [264, 125] width 529 height 251
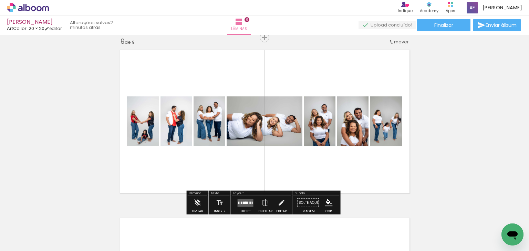
click at [244, 201] on div at bounding box center [246, 202] width 6 height 2
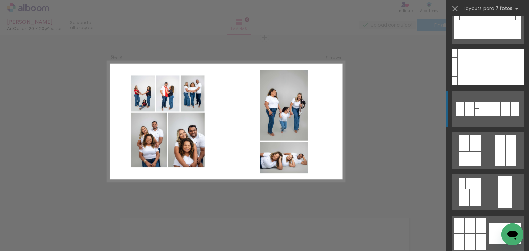
scroll to position [110, 0]
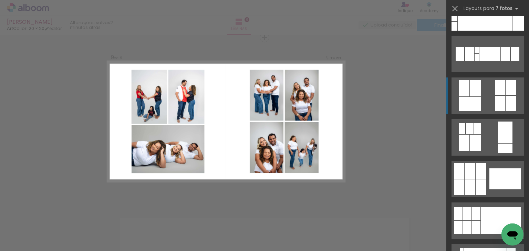
click at [482, 102] on quentale-layouter at bounding box center [487, 95] width 72 height 37
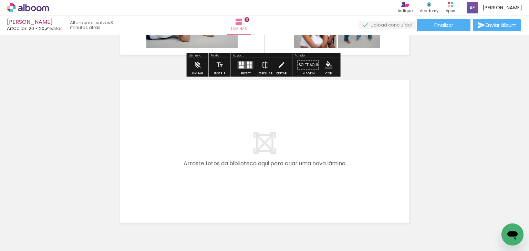
scroll to position [0, 685]
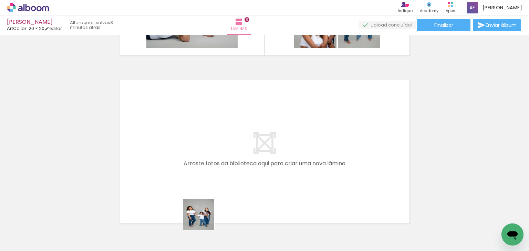
drag, startPoint x: 203, startPoint y: 226, endPoint x: 233, endPoint y: 209, distance: 34.4
click at [216, 171] on quentale-workspace at bounding box center [264, 125] width 529 height 251
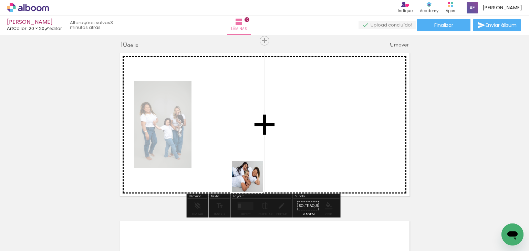
drag, startPoint x: 252, startPoint y: 182, endPoint x: 277, endPoint y: 209, distance: 36.3
click at [269, 163] on quentale-workspace at bounding box center [264, 125] width 529 height 251
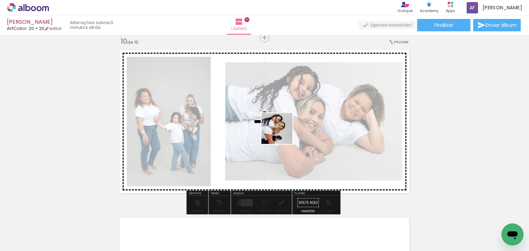
drag, startPoint x: 273, startPoint y: 227, endPoint x: 291, endPoint y: 179, distance: 50.5
click at [282, 133] on quentale-workspace at bounding box center [264, 125] width 529 height 251
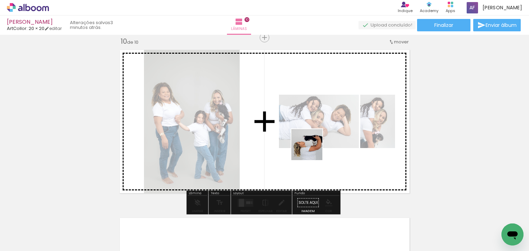
drag, startPoint x: 304, startPoint y: 215, endPoint x: 334, endPoint y: 195, distance: 35.9
click at [312, 132] on quentale-workspace at bounding box center [264, 125] width 529 height 251
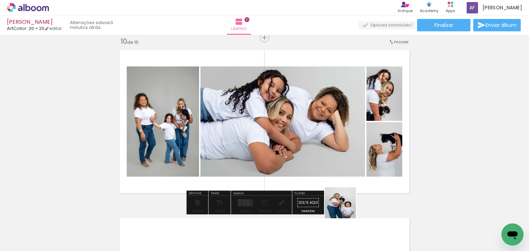
drag, startPoint x: 345, startPoint y: 208, endPoint x: 333, endPoint y: 147, distance: 61.9
click at [339, 164] on quentale-workspace at bounding box center [264, 125] width 529 height 251
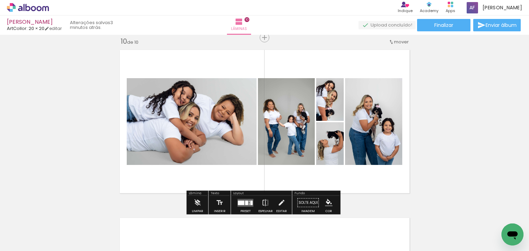
click at [249, 197] on div at bounding box center [245, 203] width 19 height 14
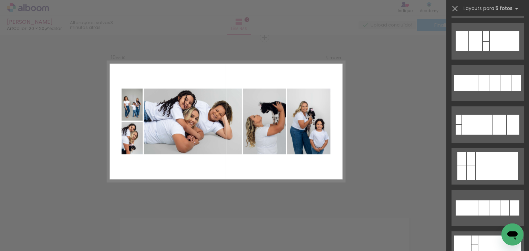
scroll to position [138, 0]
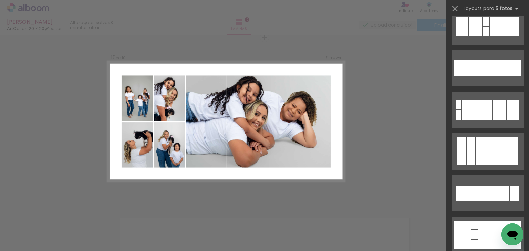
click at [480, 149] on div at bounding box center [497, 151] width 42 height 28
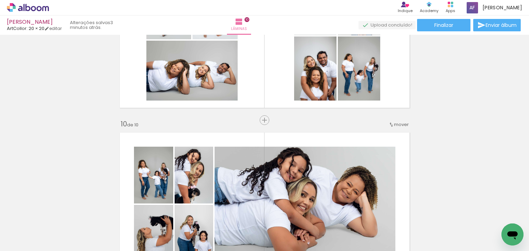
scroll to position [0, 1303]
click at [455, 28] on paper-button "Finalizar" at bounding box center [443, 25] width 53 height 12
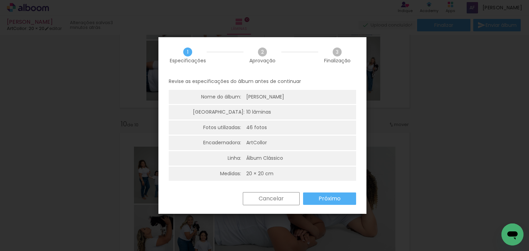
click at [0, 0] on slot "Próximo" at bounding box center [0, 0] width 0 height 0
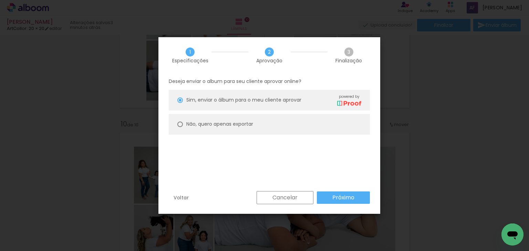
drag, startPoint x: 283, startPoint y: 121, endPoint x: 313, endPoint y: 181, distance: 67.0
click at [283, 121] on paper-radio-button "Não, quero apenas exportar" at bounding box center [269, 124] width 201 height 21
type paper-radio-button "on"
click at [320, 197] on paper-button "Próximo" at bounding box center [343, 197] width 53 height 12
type input "Alta, 300 DPI"
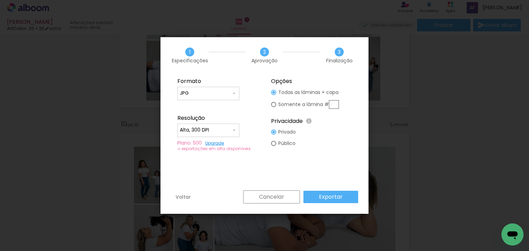
click at [0, 0] on div "Formato JPG PDF Resolução Alta, 300 DPI Baixa Plano: 500 Upgrade ∞ exportações …" at bounding box center [0, 0] width 0 height 0
drag, startPoint x: 328, startPoint y: 197, endPoint x: 326, endPoint y: 134, distance: 63.0
click at [0, 0] on slot "Exportar" at bounding box center [0, 0] width 0 height 0
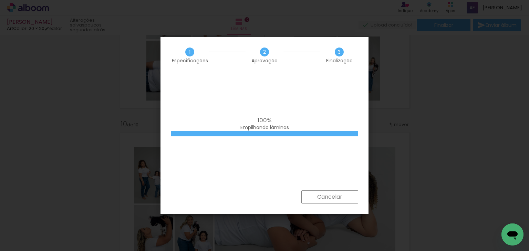
scroll to position [0, 1303]
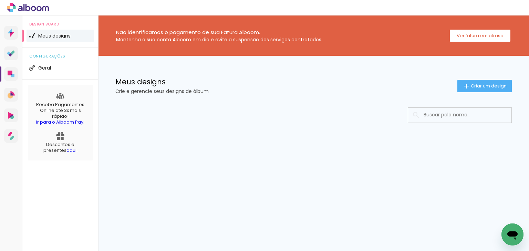
click at [445, 119] on input at bounding box center [469, 115] width 98 height 14
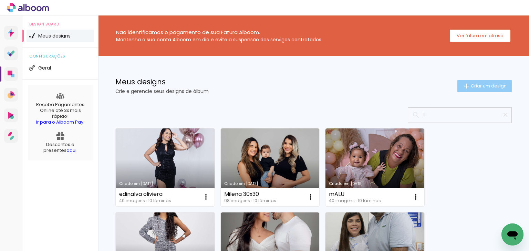
type input "l"
type paper-input "l"
click at [500, 84] on span "Criar um design" at bounding box center [489, 86] width 36 height 4
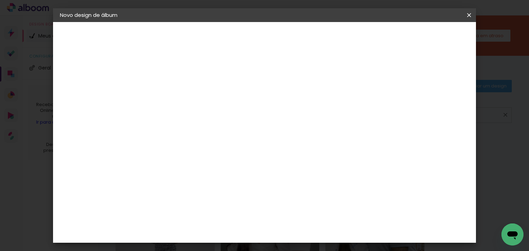
click at [173, 97] on input at bounding box center [173, 92] width 0 height 11
type input "[PERSON_NAME]"
type paper-input "[PERSON_NAME]"
click at [243, 39] on paper-button "Avançar" at bounding box center [226, 37] width 34 height 12
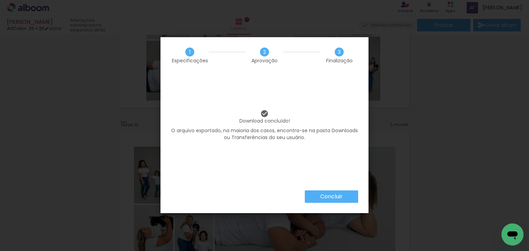
scroll to position [0, 1303]
